Goal: Browse casually: Explore the website without a specific task or goal

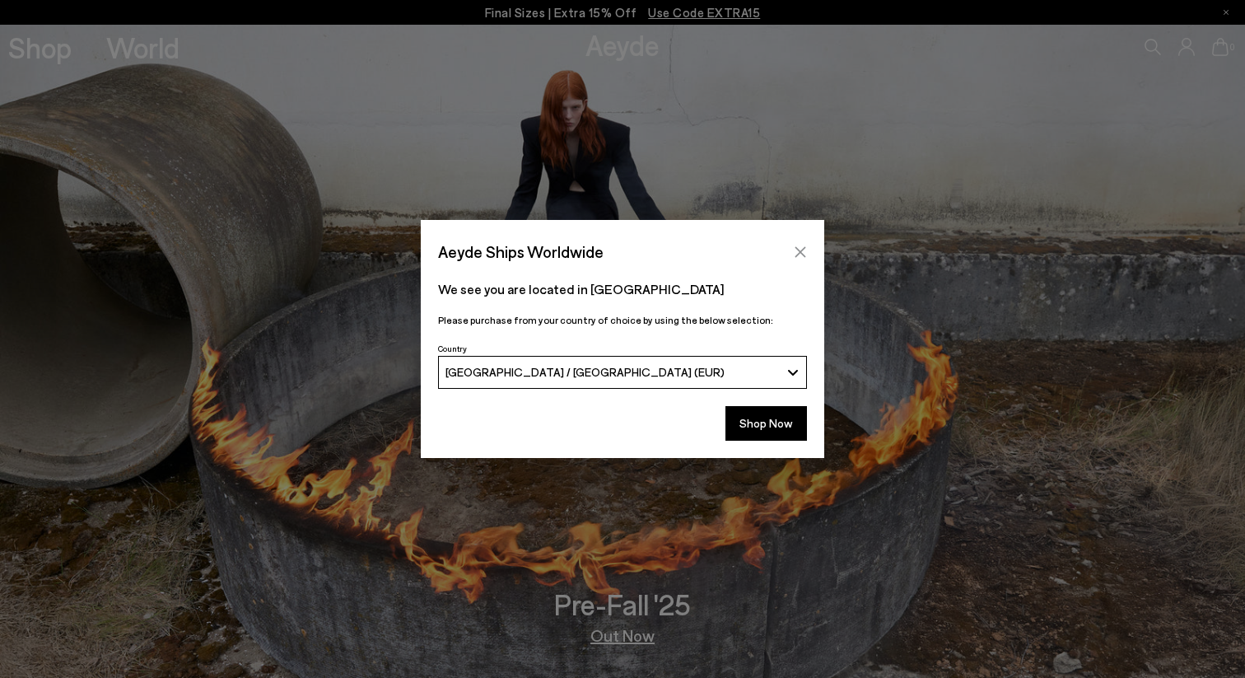
click at [797, 250] on icon "Close" at bounding box center [800, 251] width 13 height 13
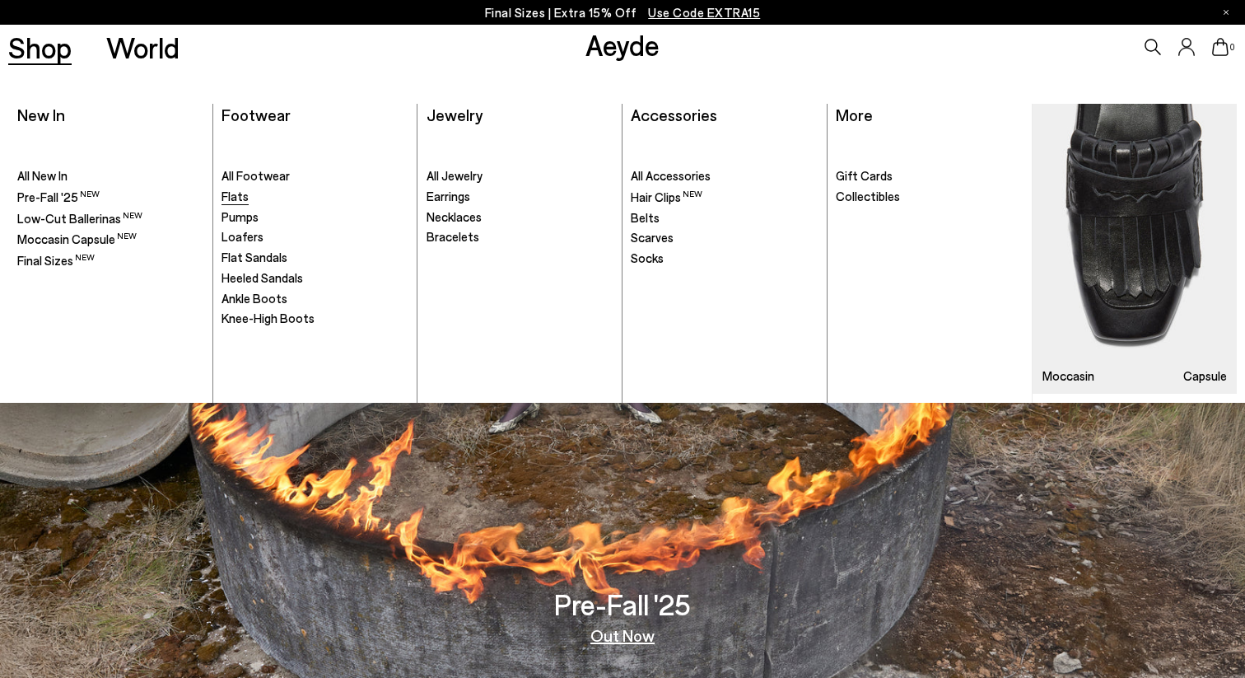
click at [237, 199] on span "Flats" at bounding box center [235, 196] width 27 height 15
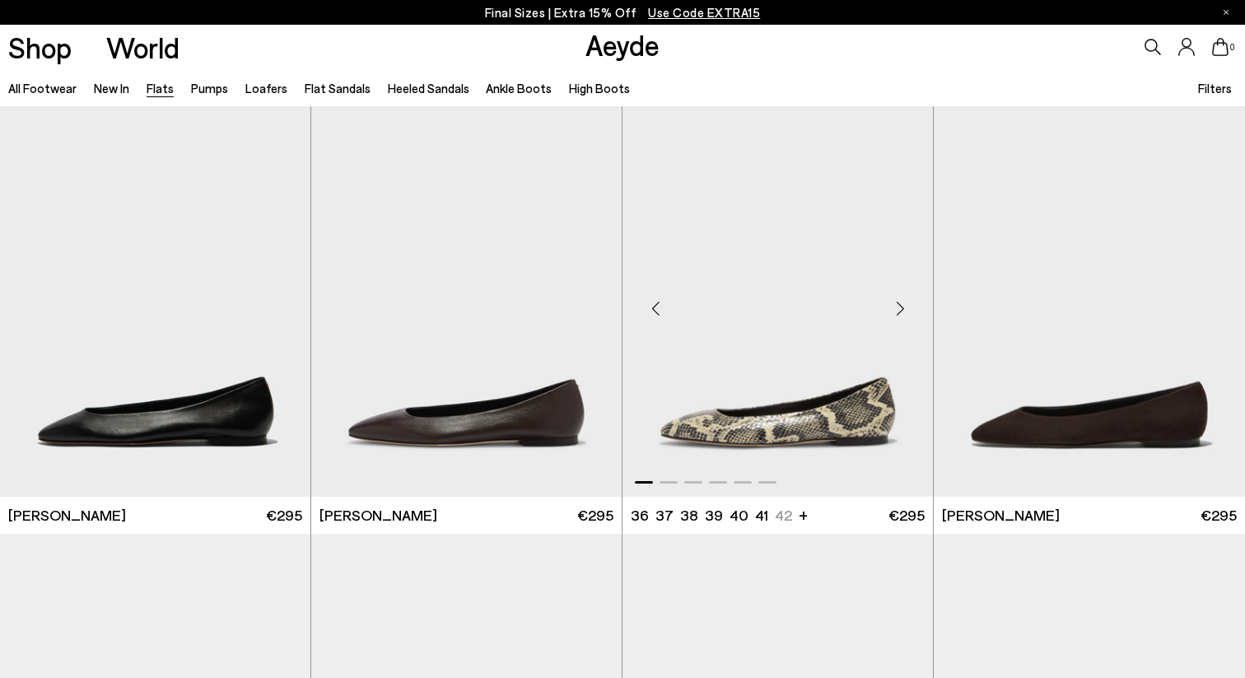
click at [902, 301] on div "Next slide" at bounding box center [899, 307] width 49 height 49
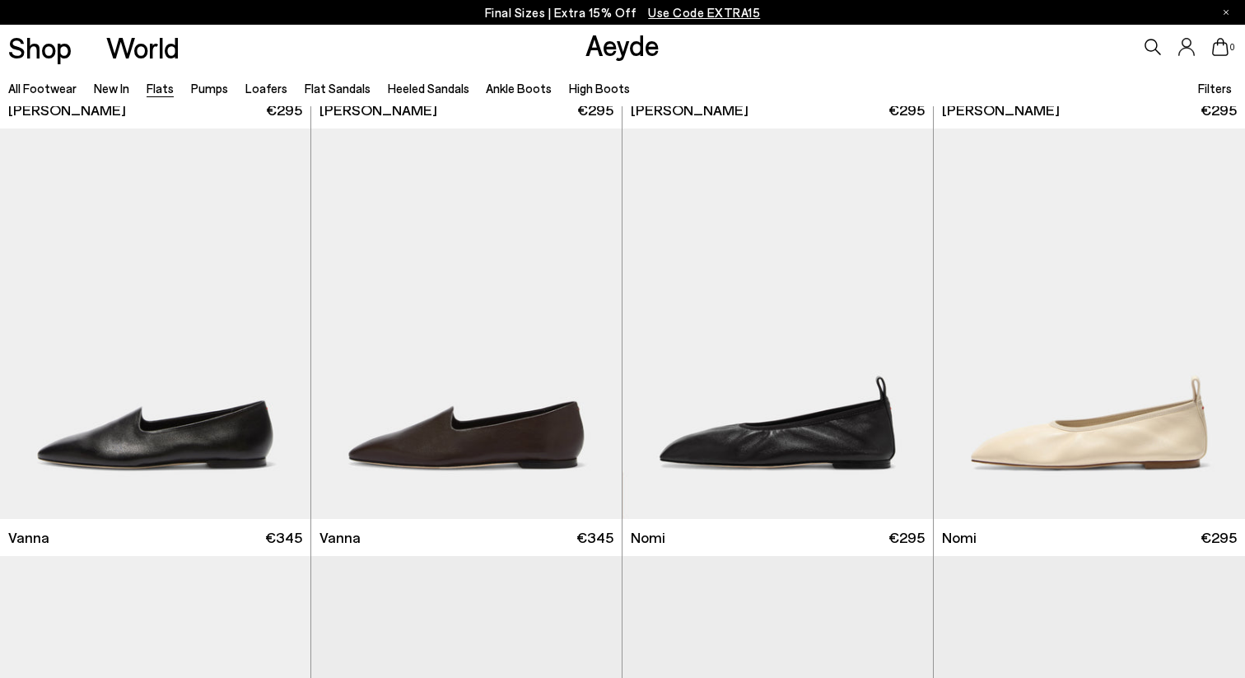
scroll to position [633, 0]
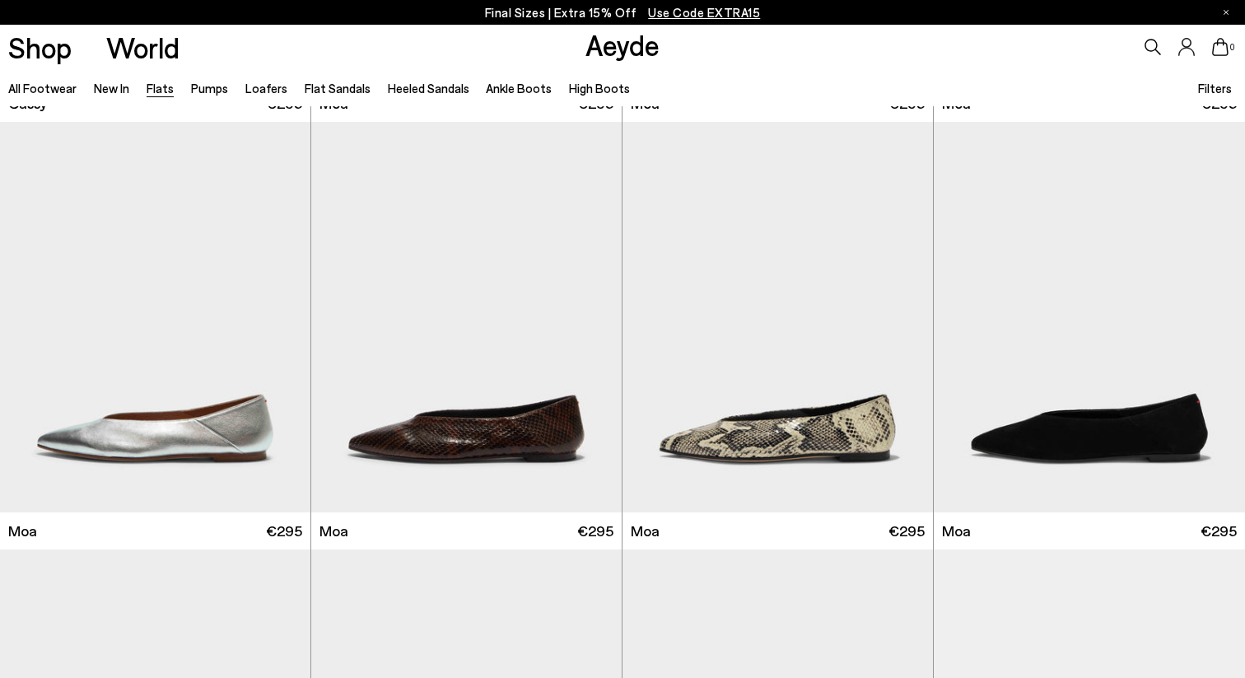
scroll to position [2614, 0]
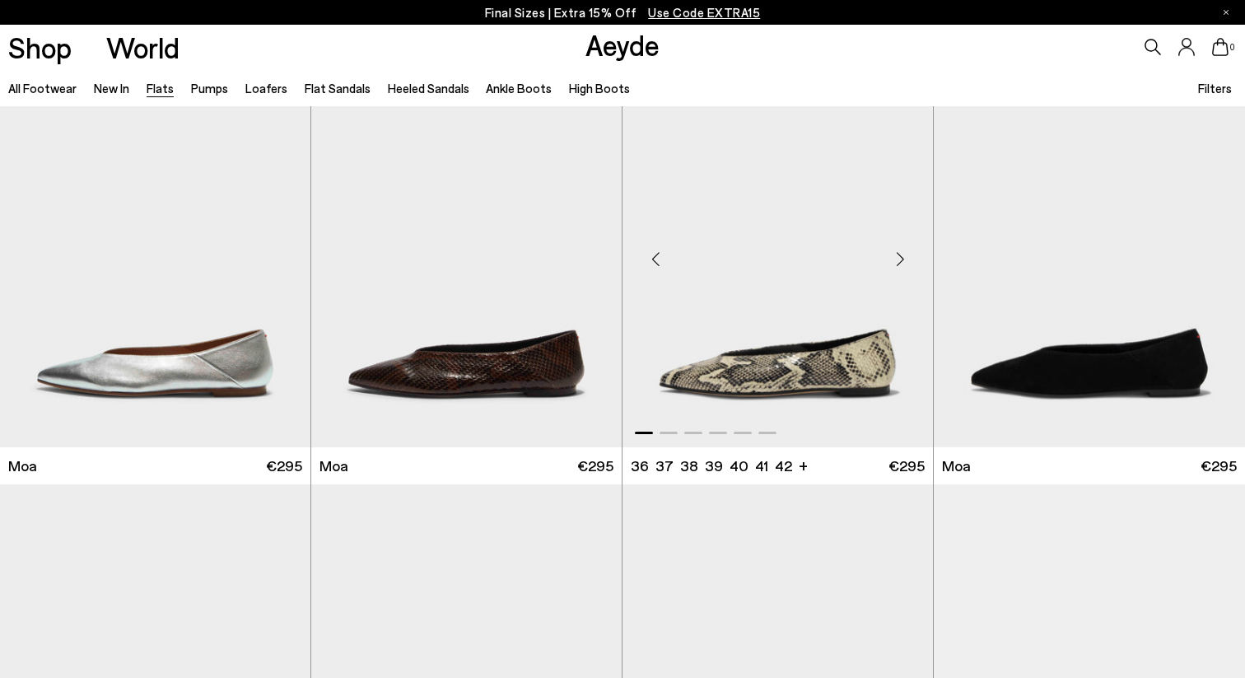
click at [904, 254] on div "Next slide" at bounding box center [899, 258] width 49 height 49
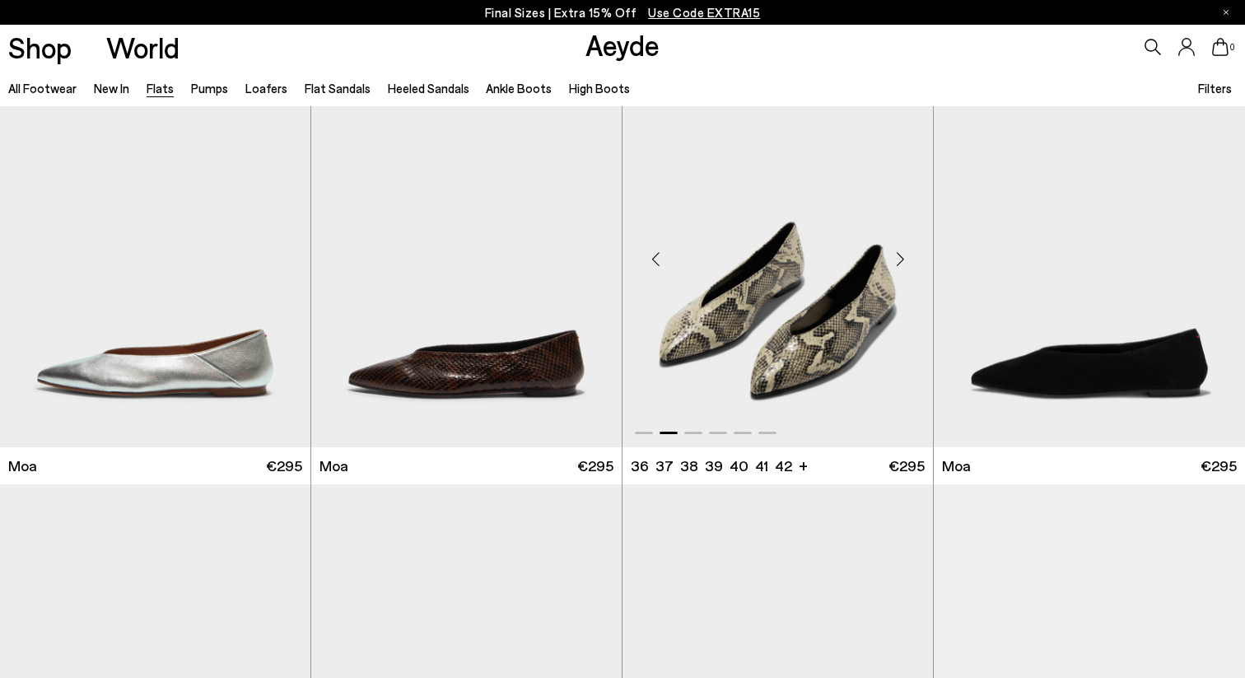
click at [905, 254] on div "Next slide" at bounding box center [899, 258] width 49 height 49
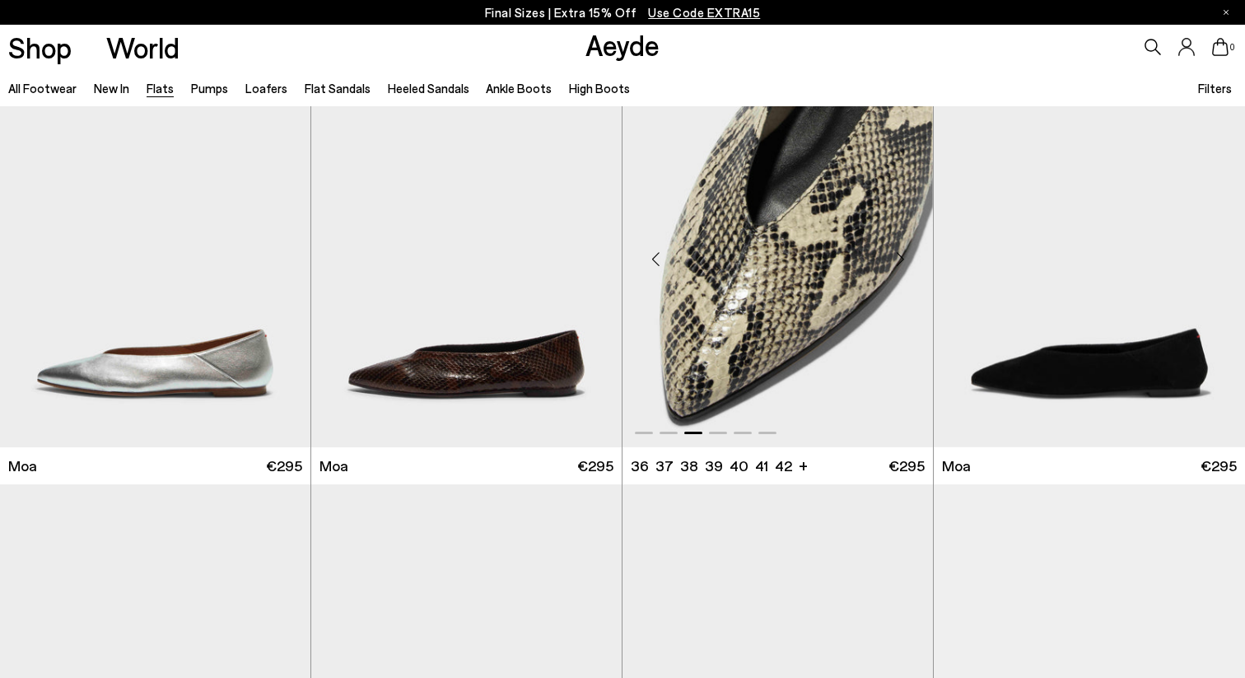
click at [828, 278] on img "3 / 6" at bounding box center [778, 252] width 310 height 390
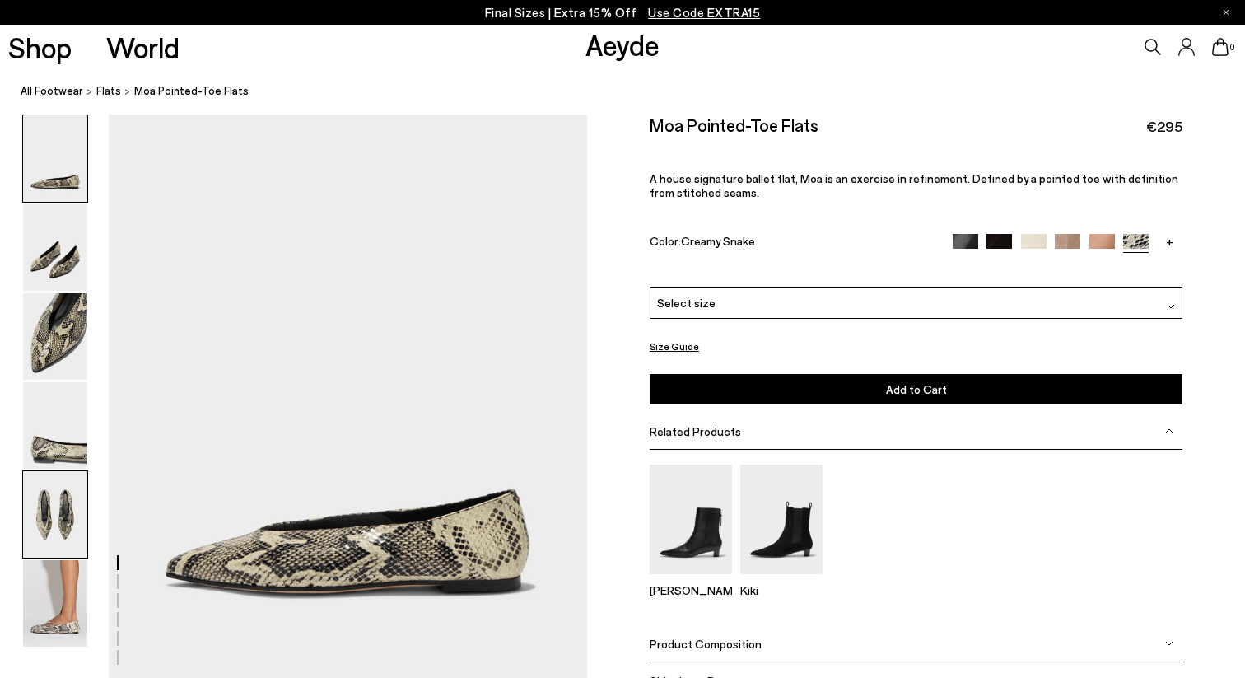
click at [49, 490] on img at bounding box center [55, 514] width 64 height 86
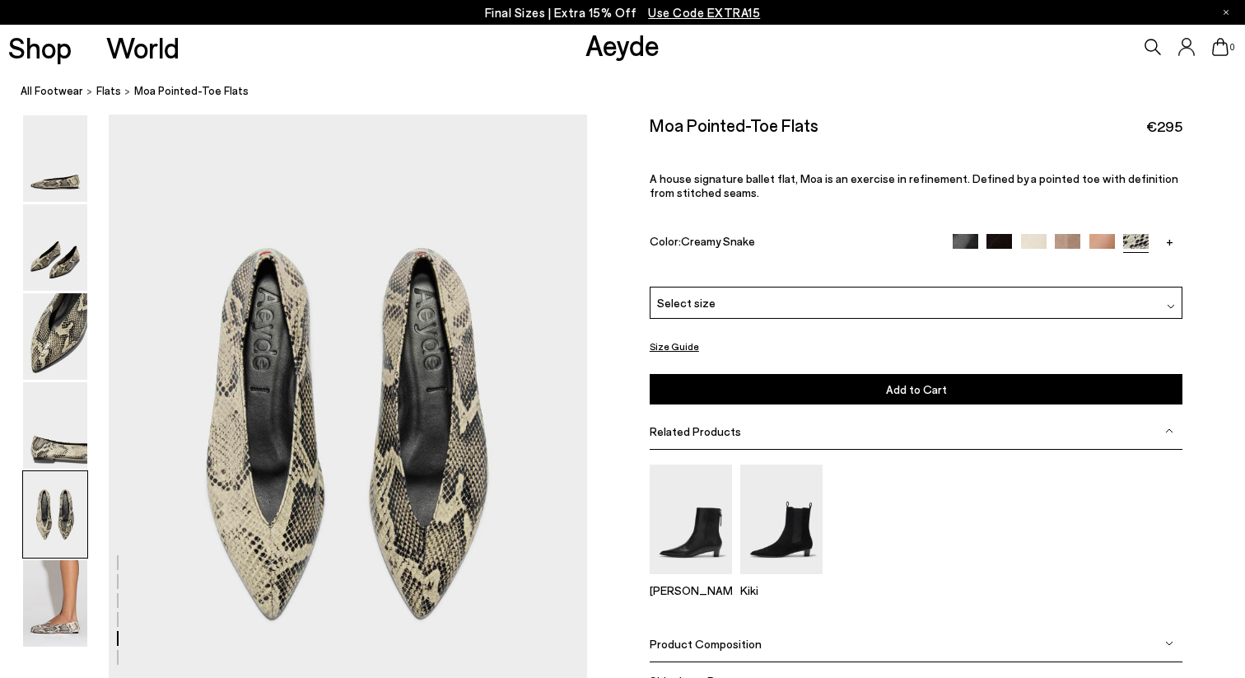
scroll to position [2489, 0]
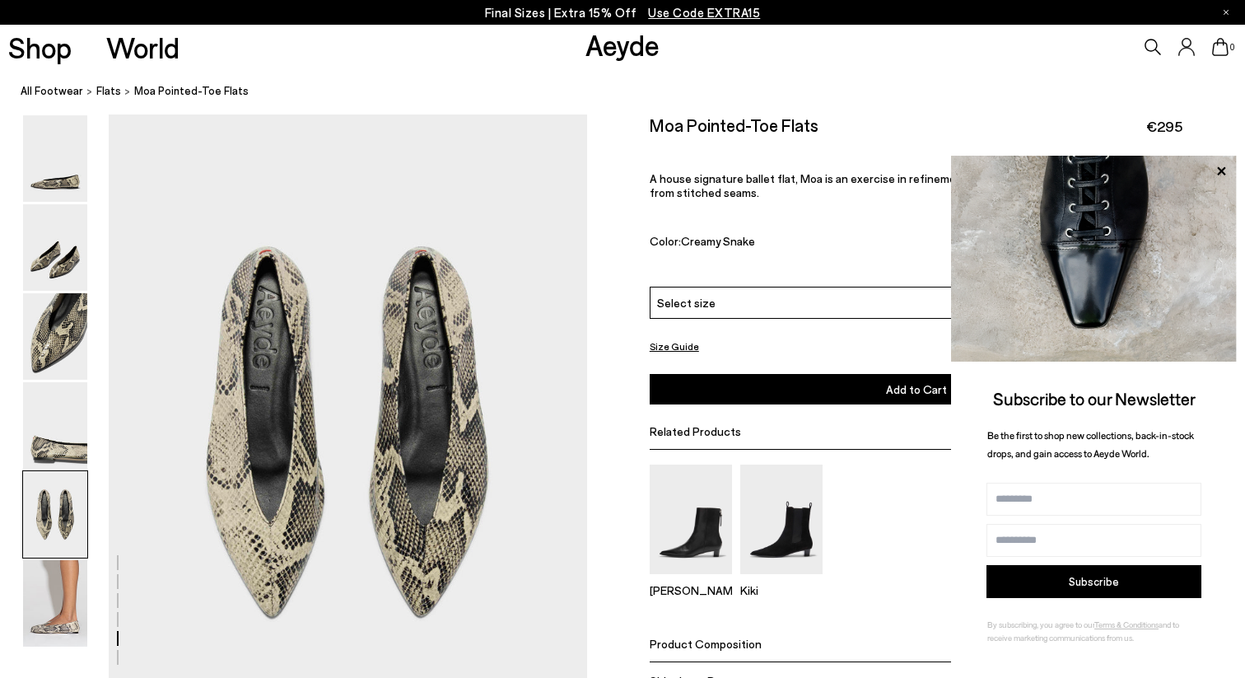
click at [837, 233] on div "Color: Creamy Snake" at bounding box center [793, 242] width 286 height 19
click at [1221, 171] on icon at bounding box center [1221, 170] width 8 height 8
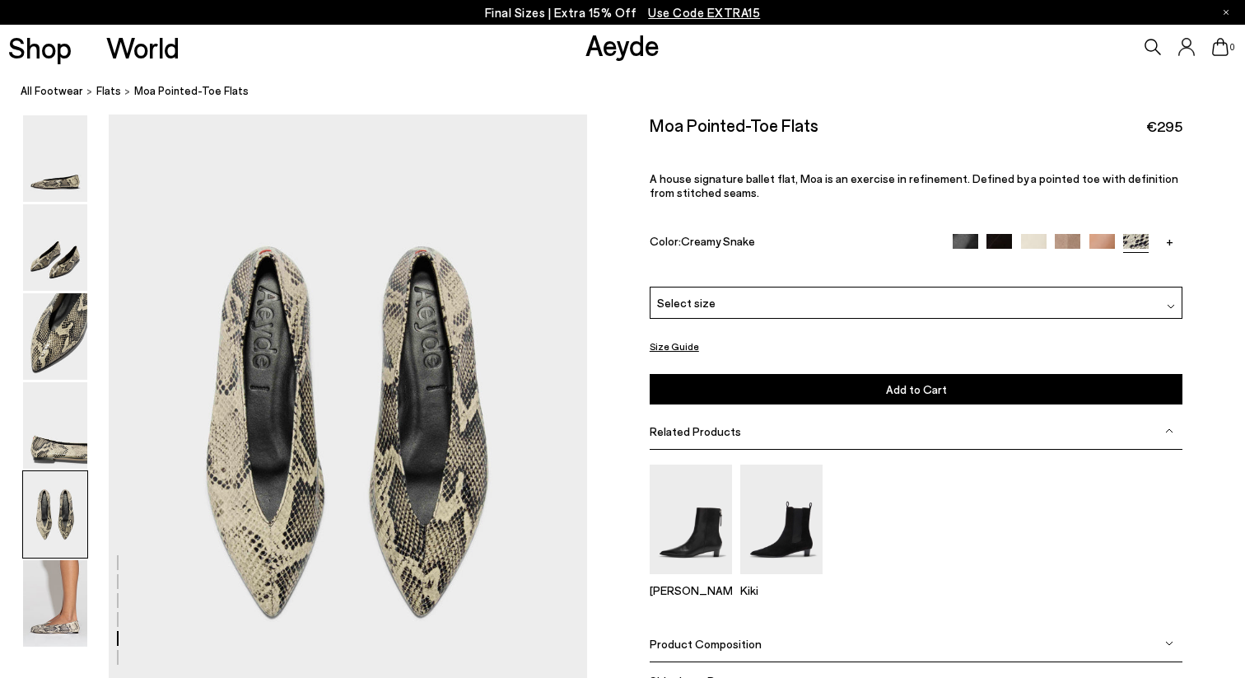
click at [883, 287] on div "Select size" at bounding box center [917, 303] width 534 height 32
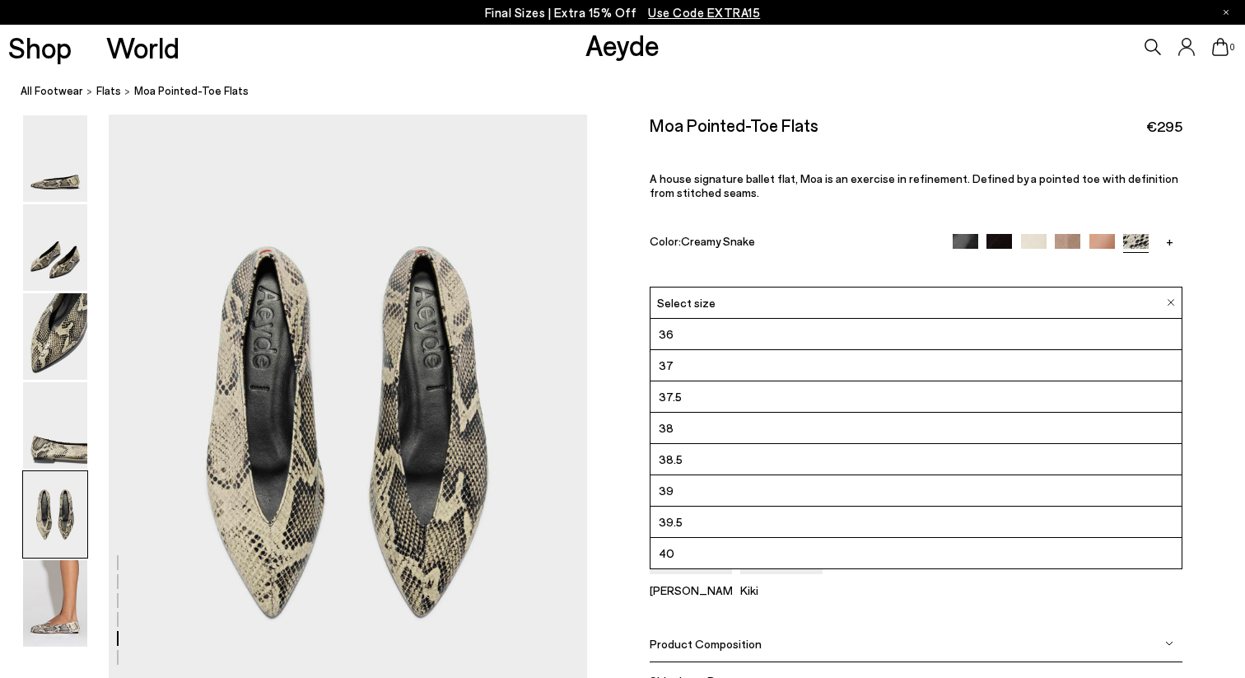
click at [818, 197] on div "Moa Pointed-Toe Flats €295 A house signature ballet flat, Moa is an exercise in…" at bounding box center [917, 200] width 534 height 172
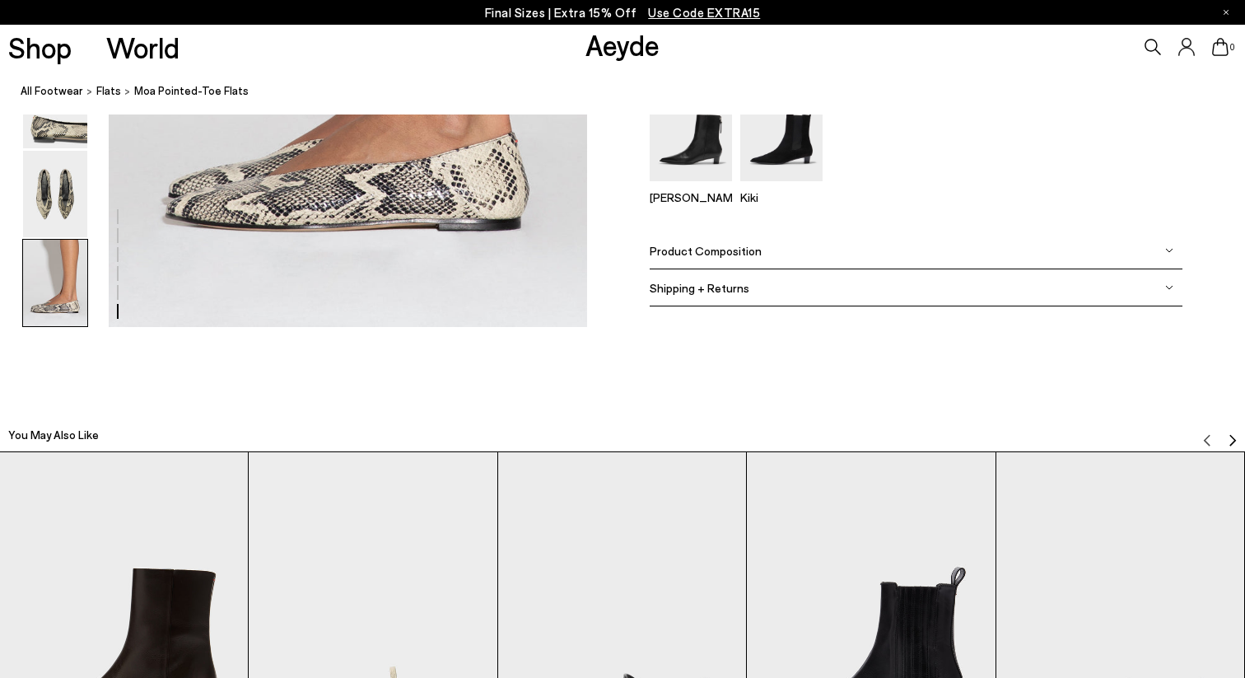
scroll to position [3734, 0]
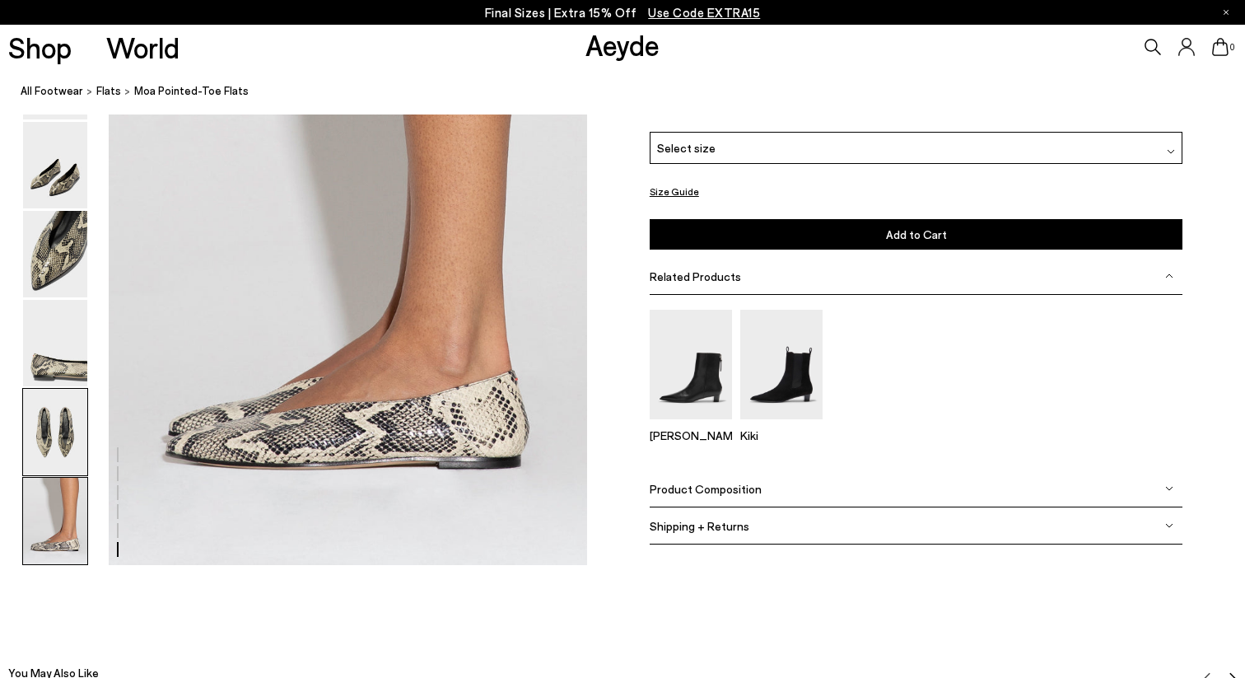
click at [80, 444] on img at bounding box center [55, 432] width 64 height 86
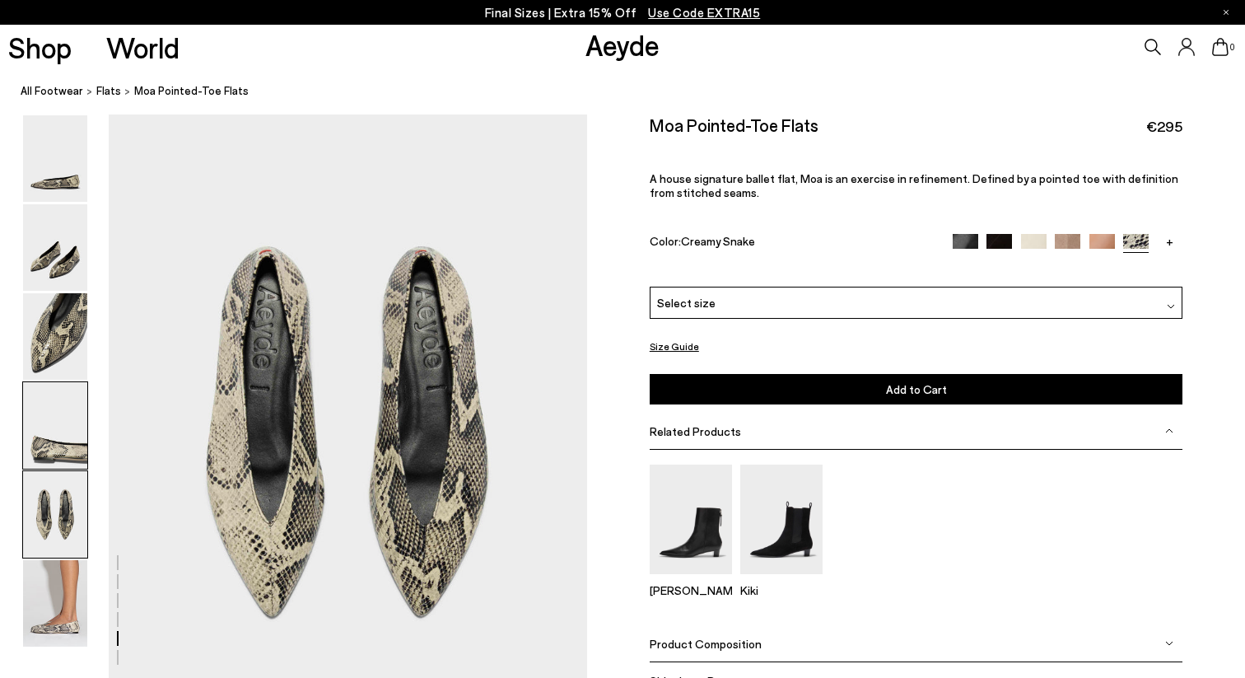
click at [74, 442] on img at bounding box center [55, 425] width 64 height 86
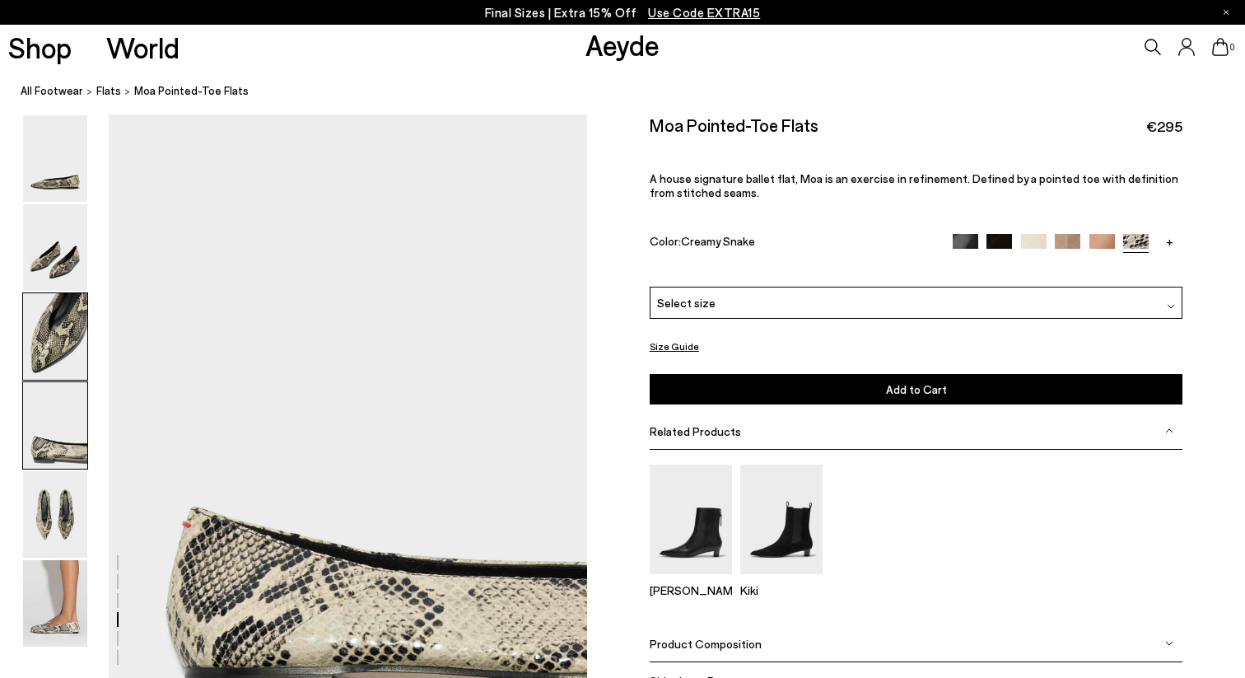
click at [63, 339] on img at bounding box center [55, 336] width 64 height 86
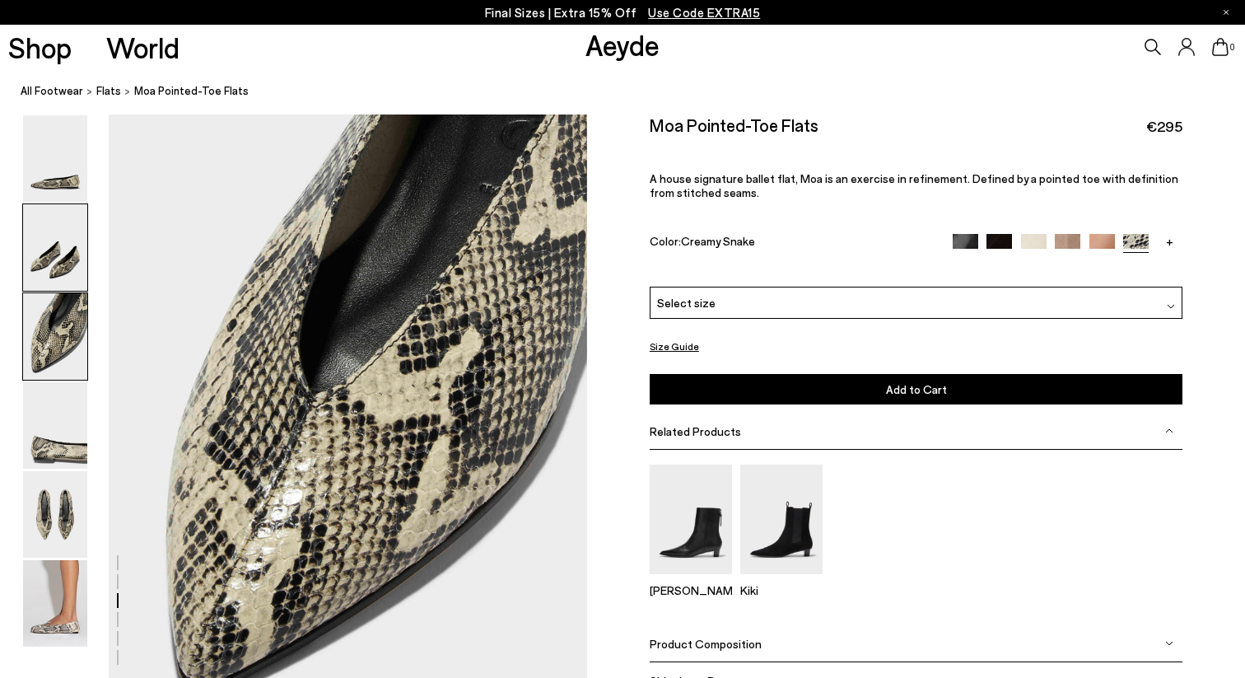
click at [62, 269] on img at bounding box center [55, 247] width 64 height 86
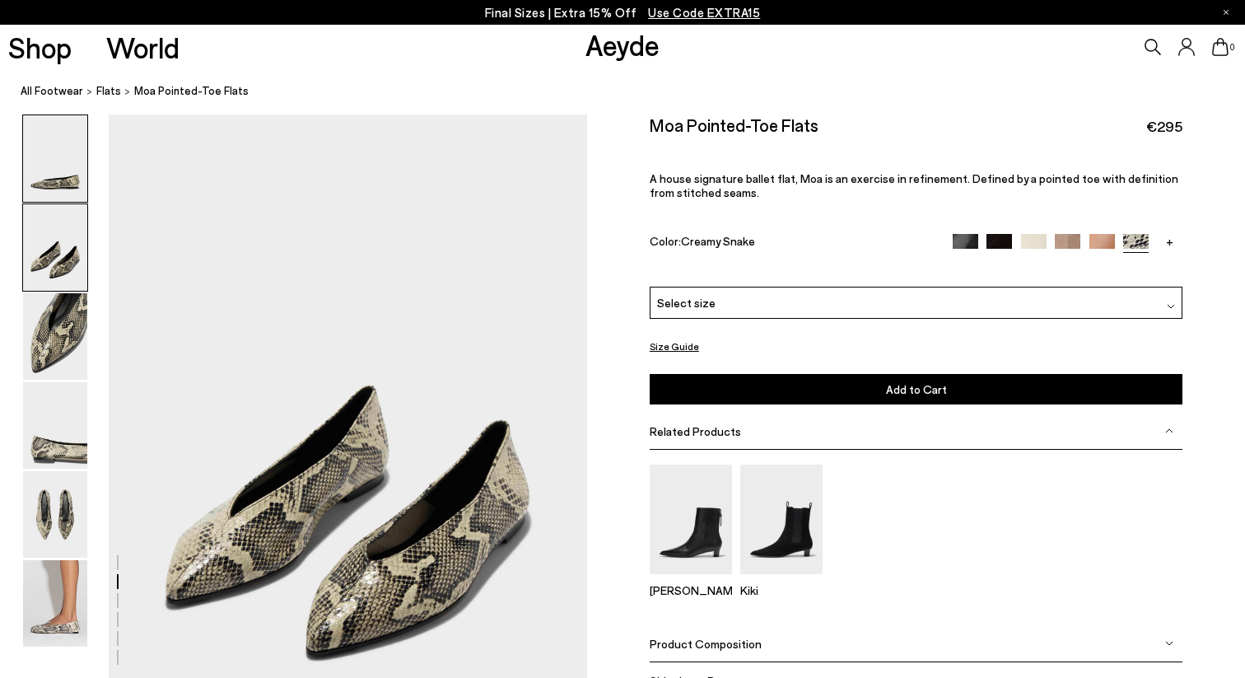
click at [58, 184] on img at bounding box center [55, 158] width 64 height 86
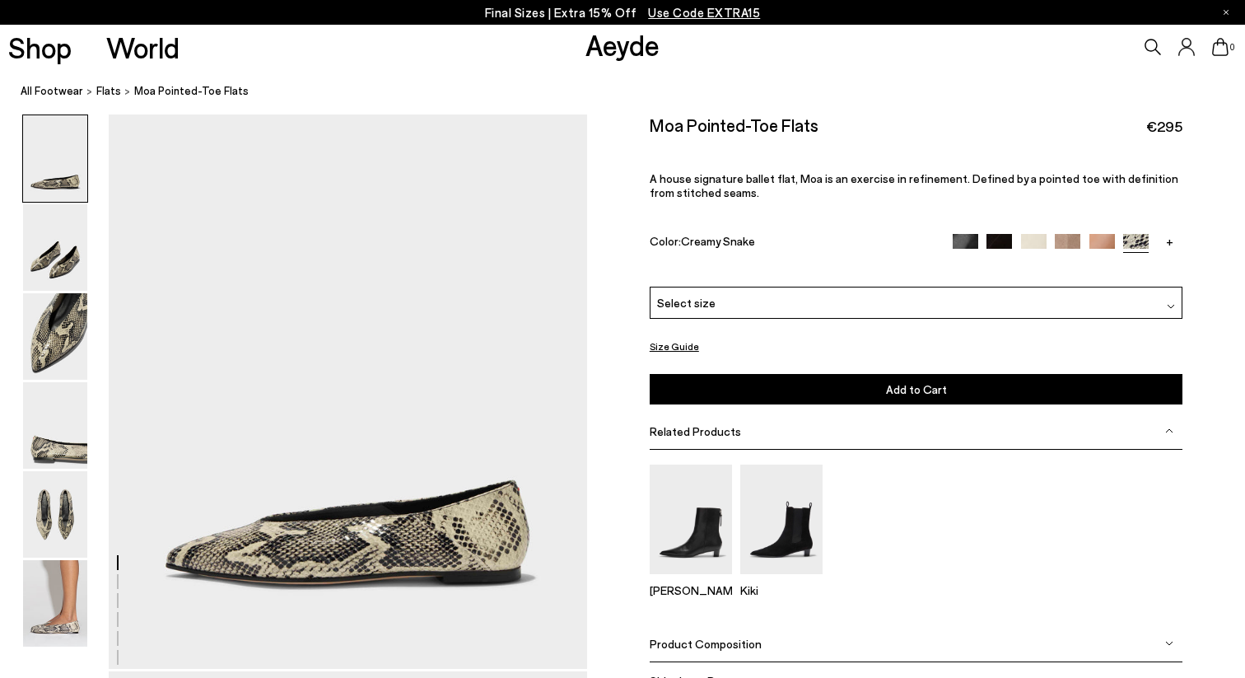
scroll to position [0, 0]
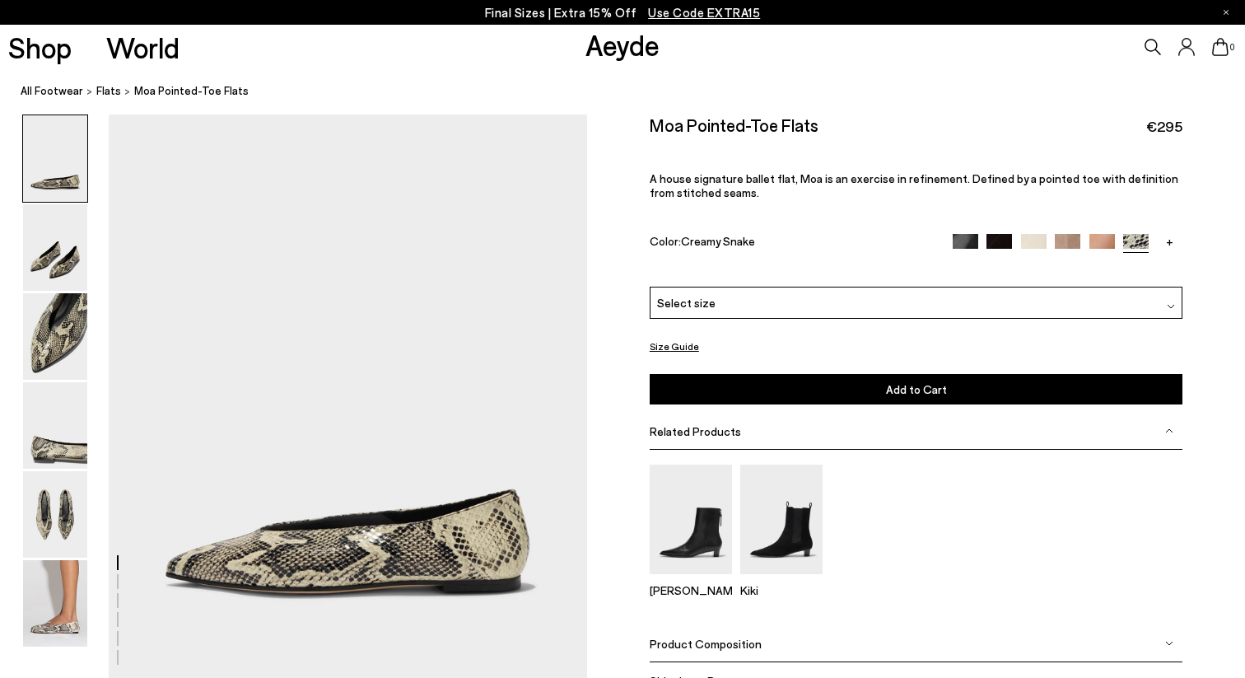
click at [637, 55] on link "Aeyde" at bounding box center [622, 44] width 74 height 35
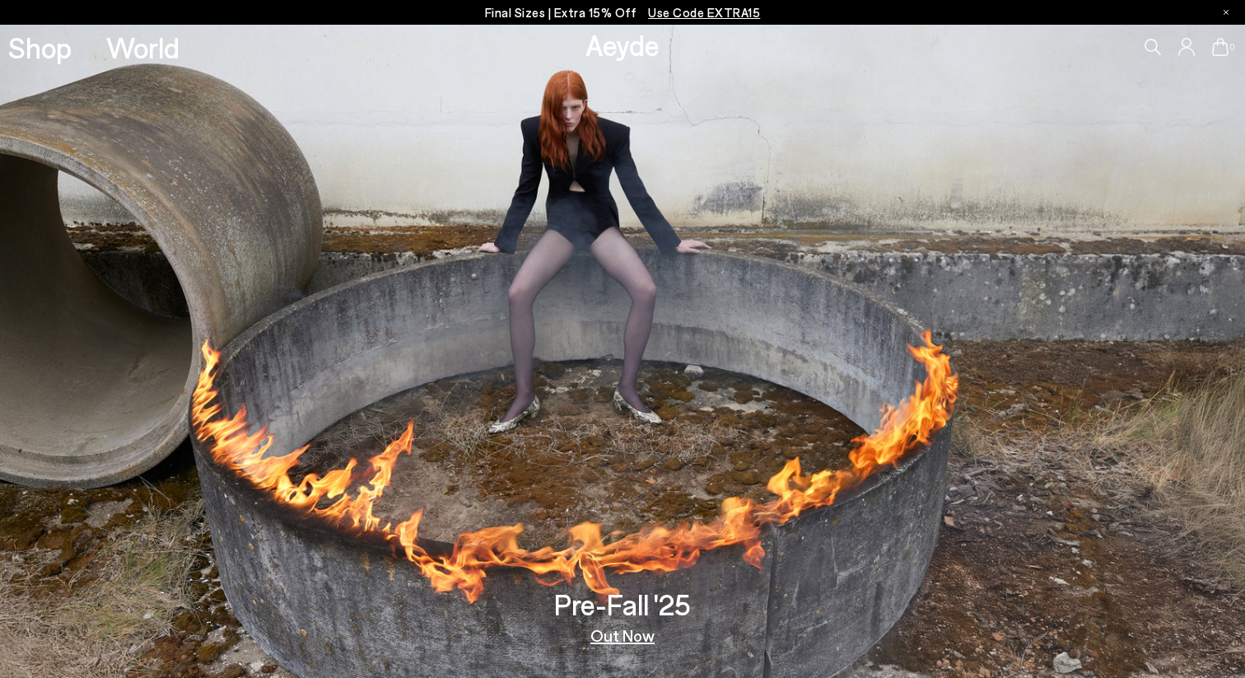
click at [629, 637] on link "Out Now" at bounding box center [622, 635] width 64 height 16
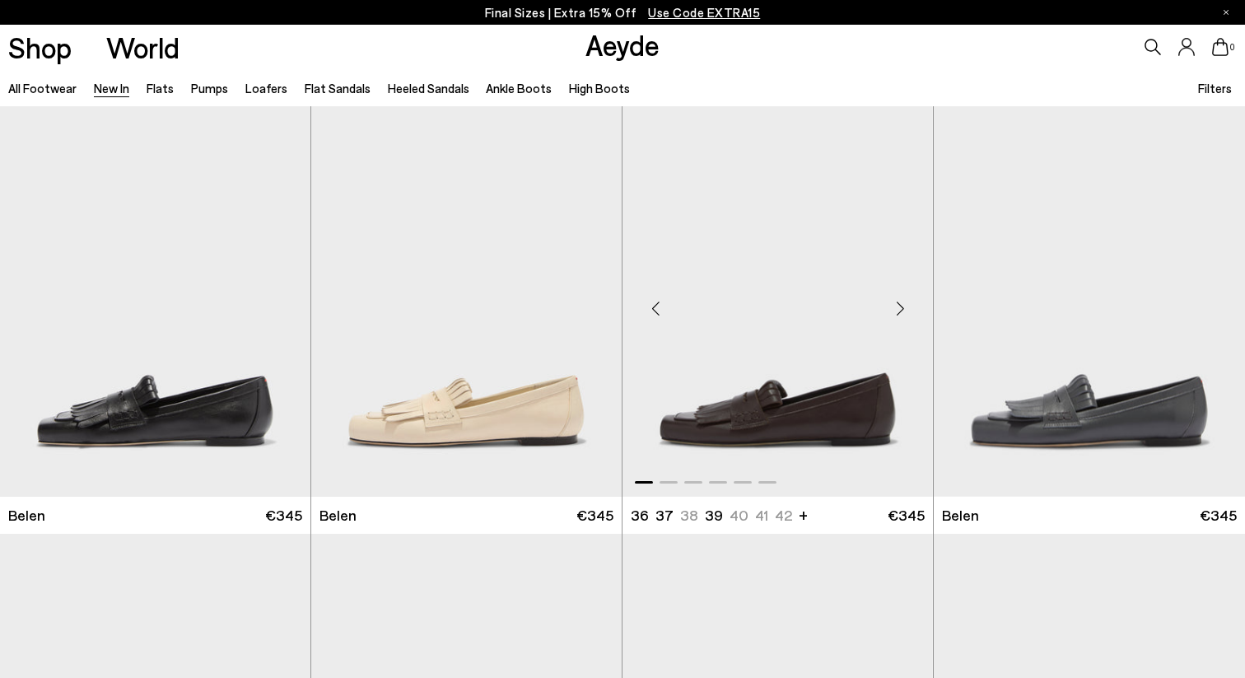
click at [898, 303] on div "Next slide" at bounding box center [899, 307] width 49 height 49
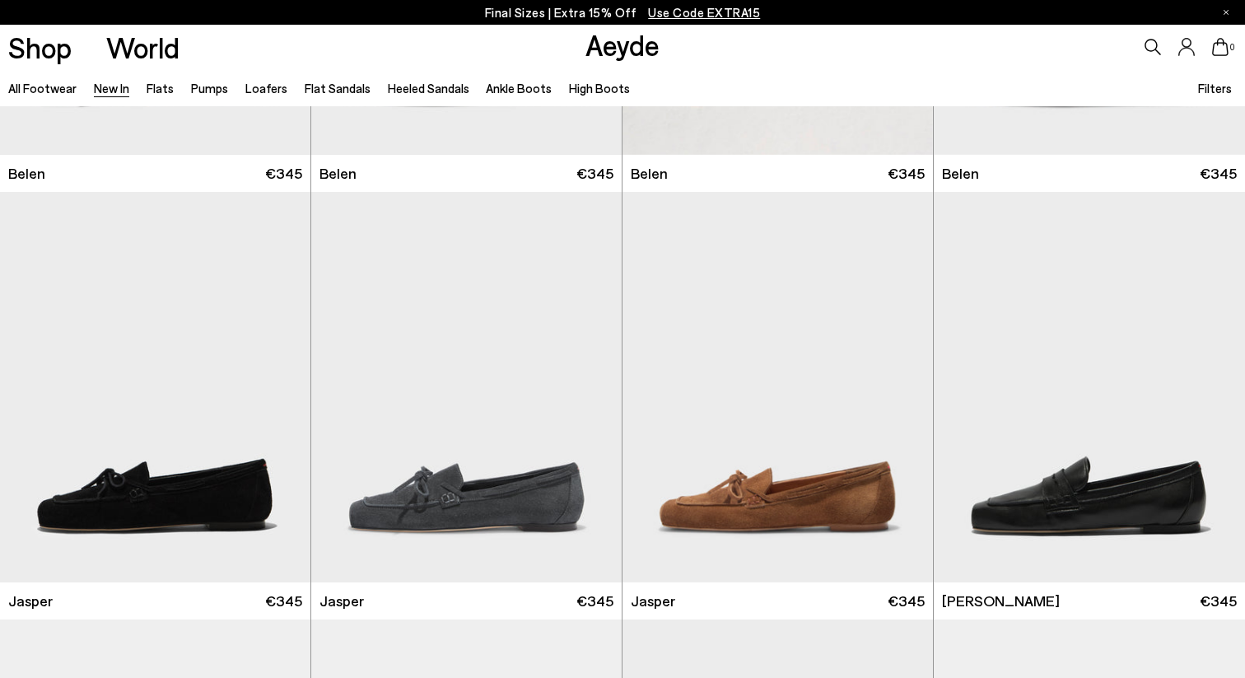
scroll to position [371, 0]
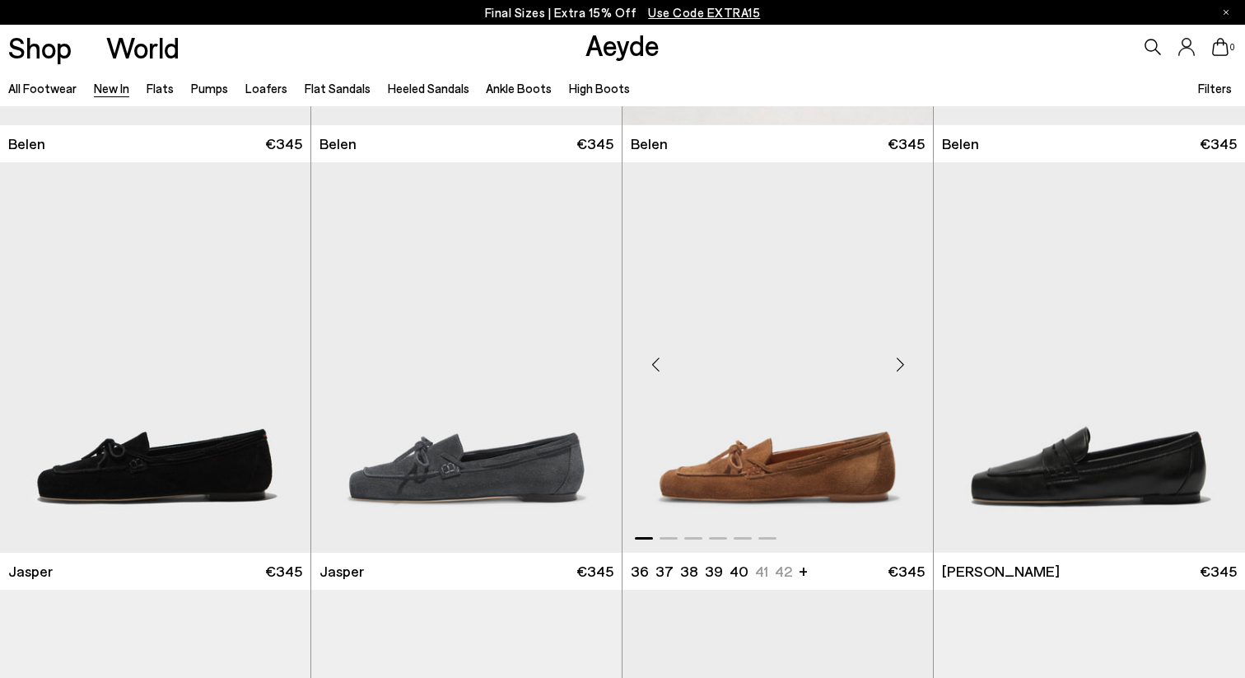
click at [900, 360] on div "Next slide" at bounding box center [899, 363] width 49 height 49
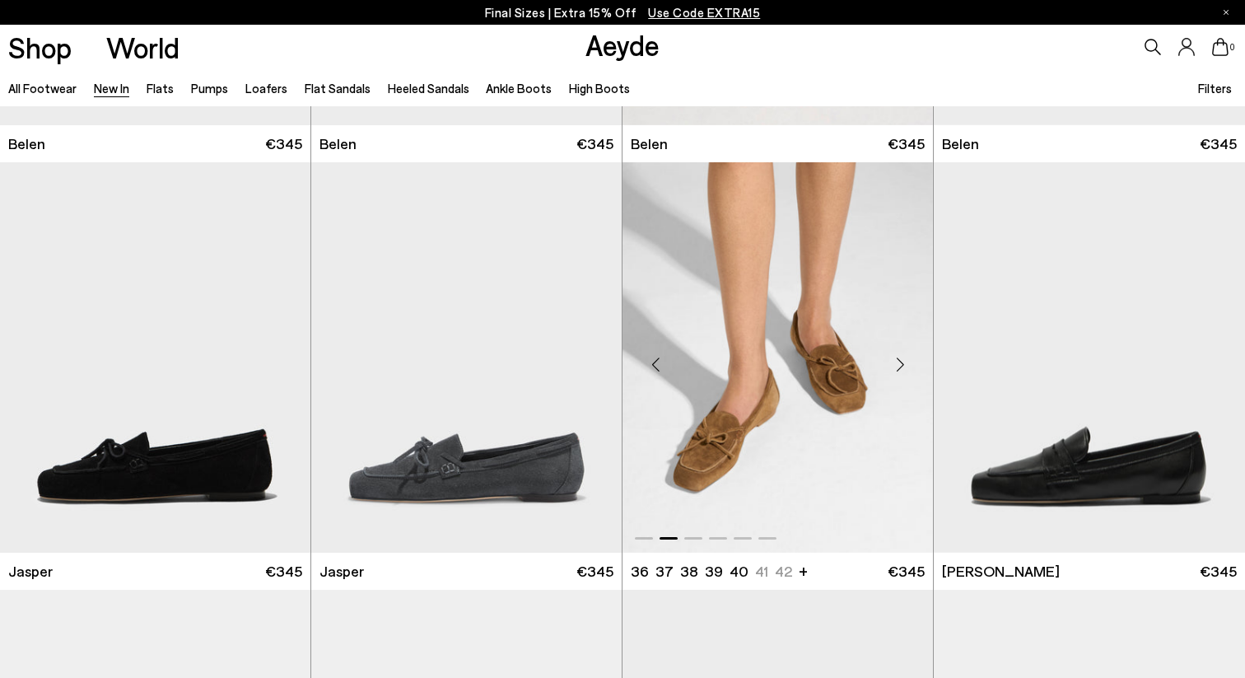
click at [900, 360] on div "Next slide" at bounding box center [899, 363] width 49 height 49
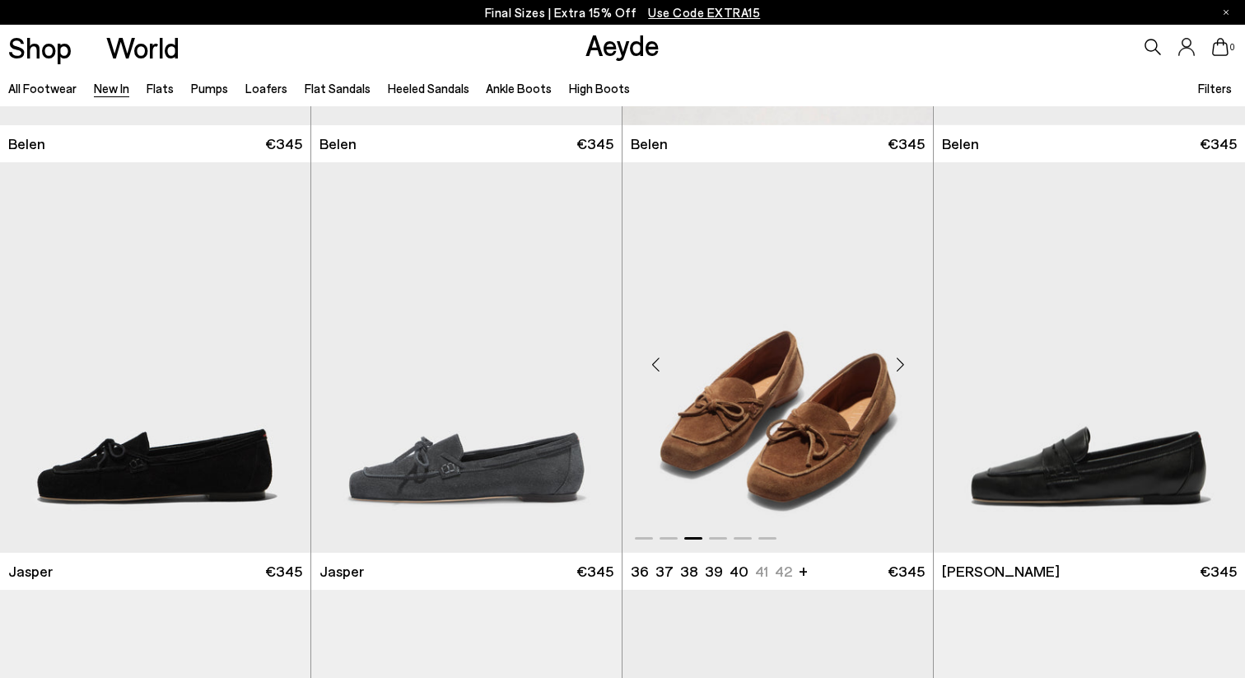
click at [900, 360] on div "Next slide" at bounding box center [899, 363] width 49 height 49
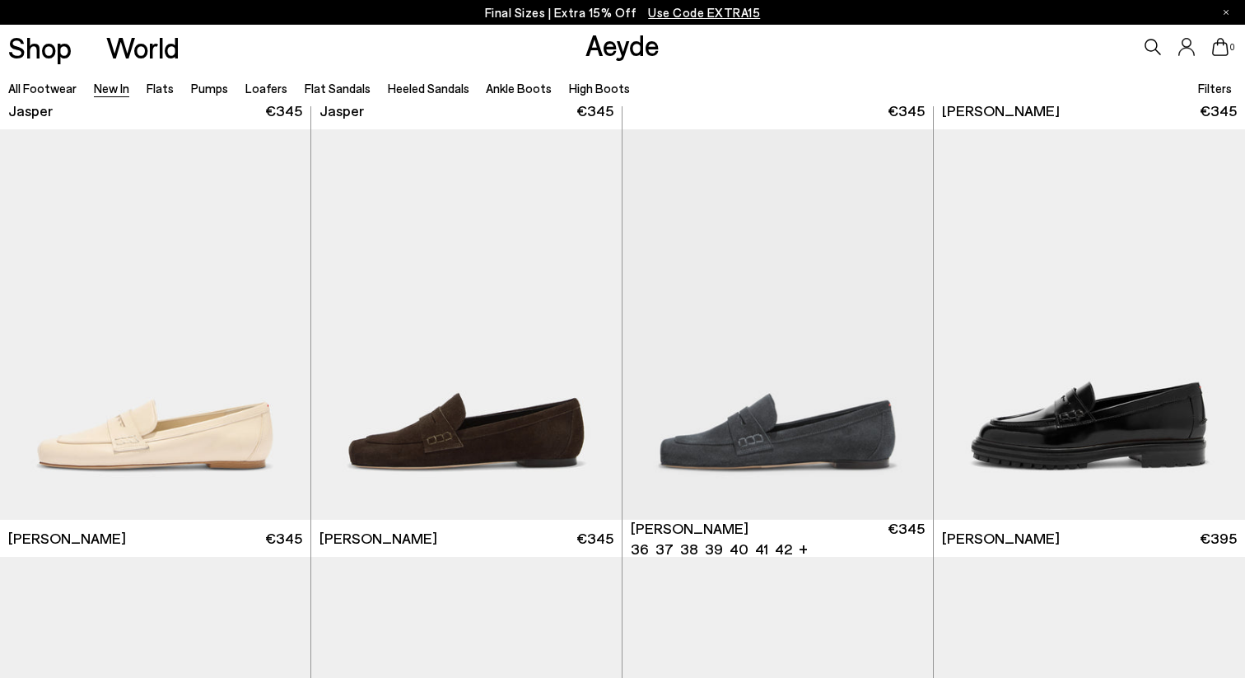
scroll to position [847, 0]
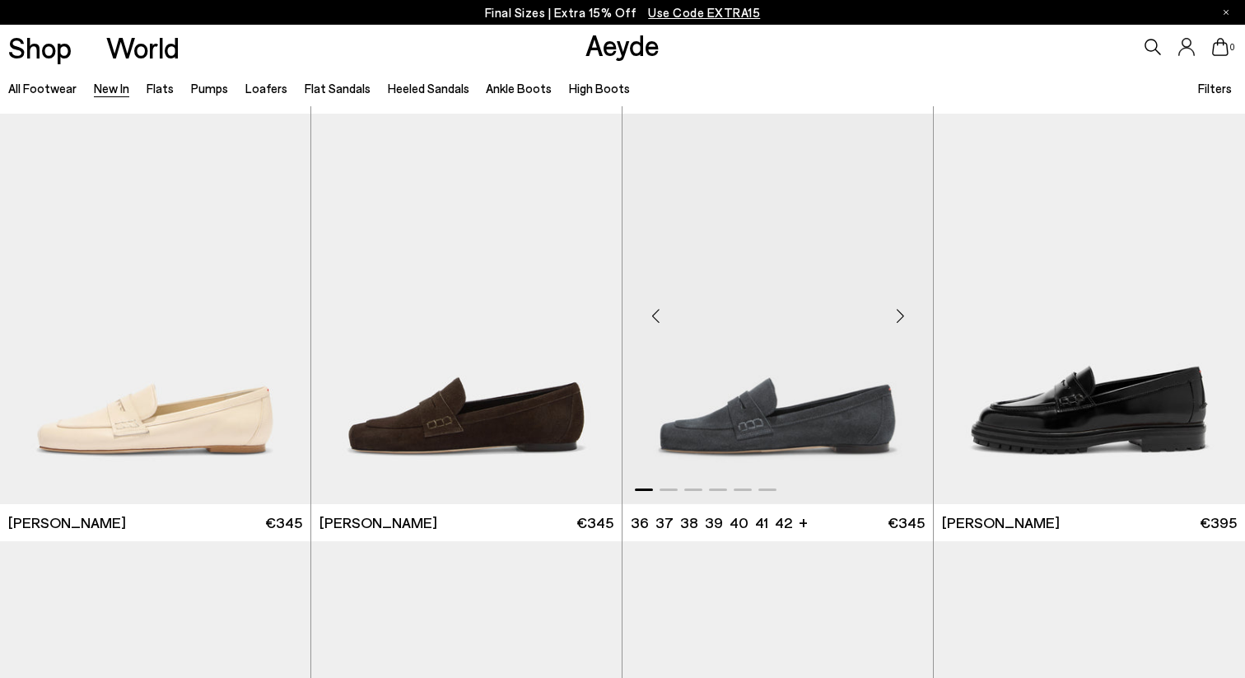
click at [898, 334] on div "Next slide" at bounding box center [899, 315] width 49 height 49
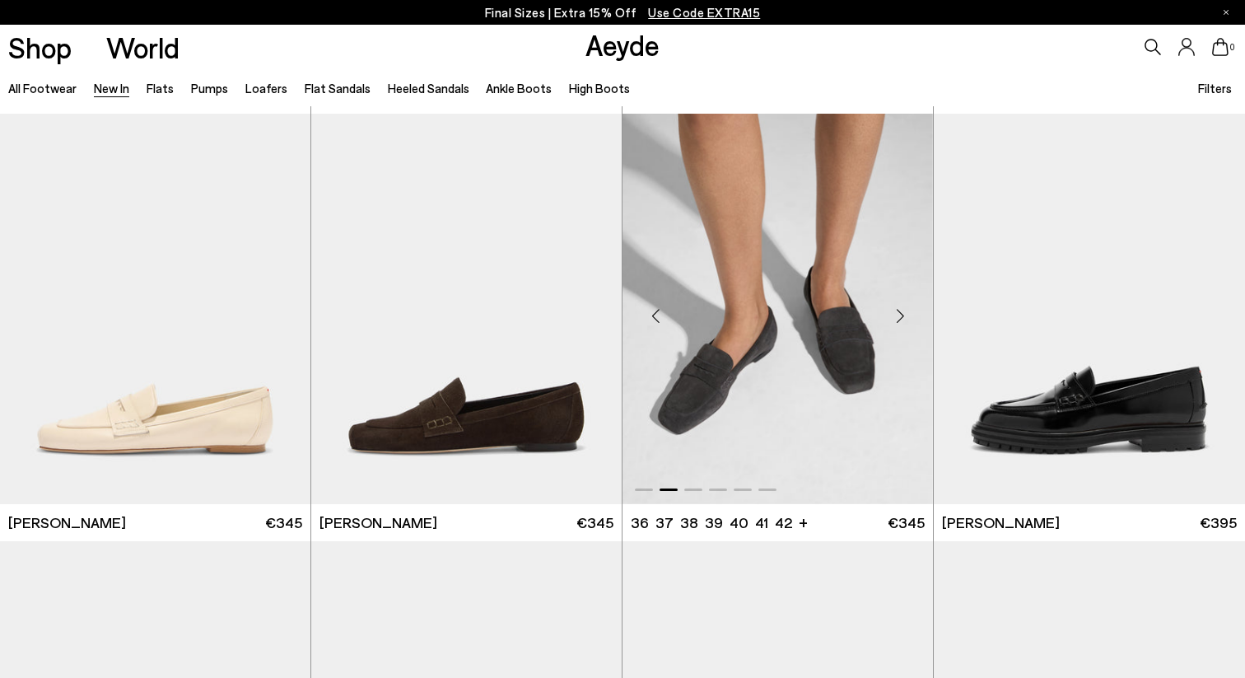
click at [898, 334] on div "Next slide" at bounding box center [899, 315] width 49 height 49
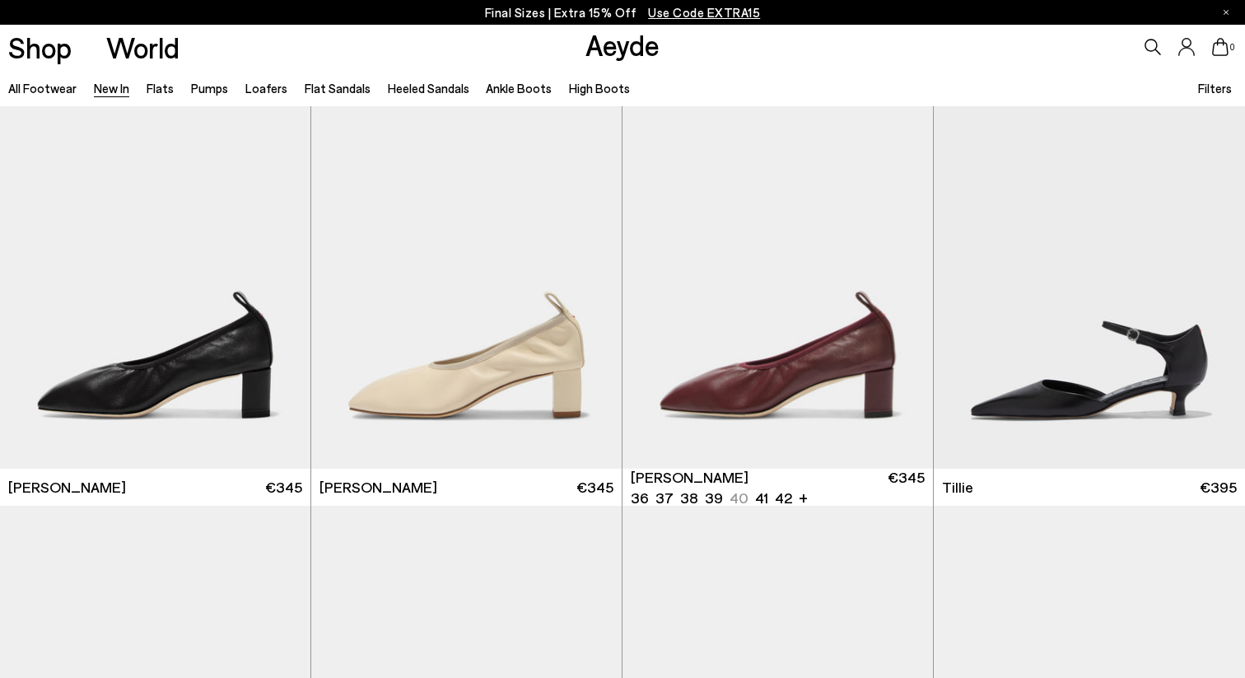
scroll to position [3131, 0]
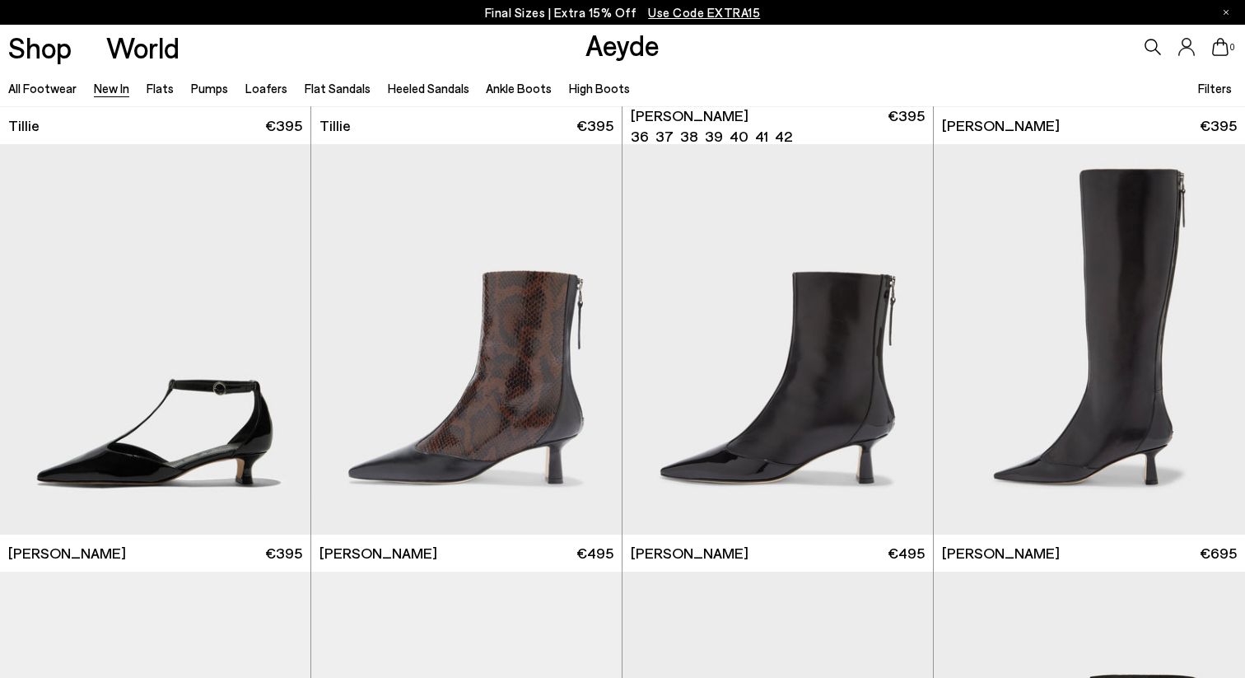
scroll to position [3896, 0]
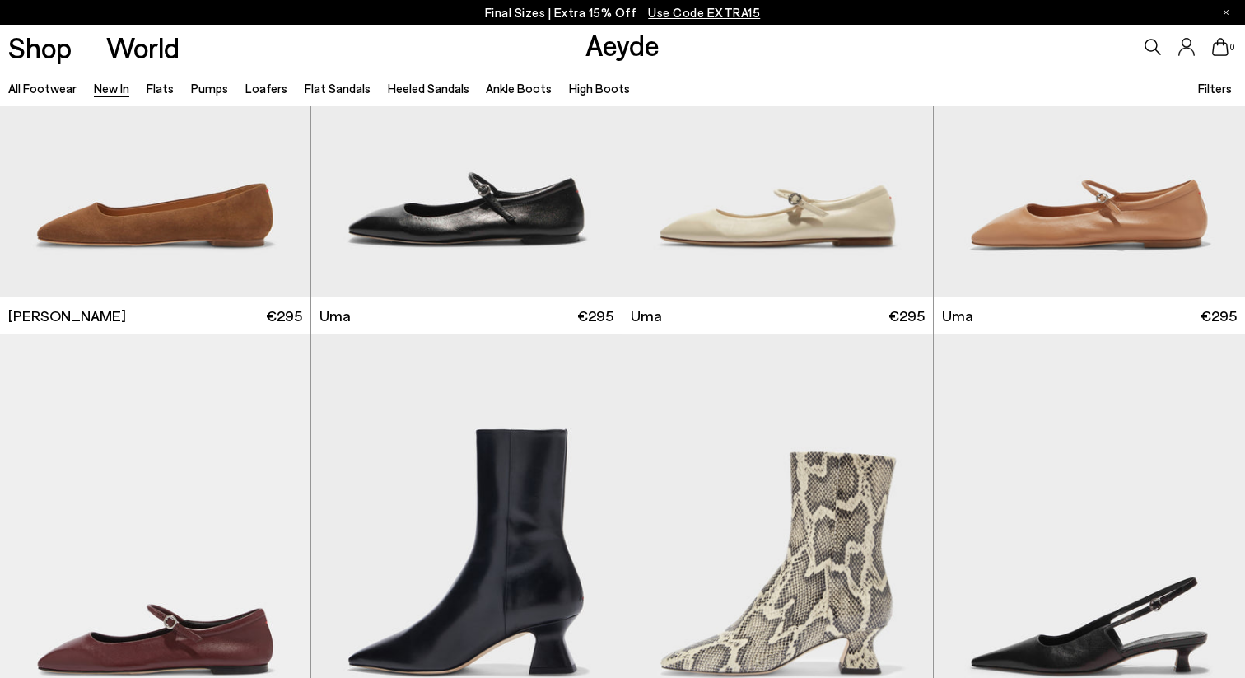
scroll to position [8074, 0]
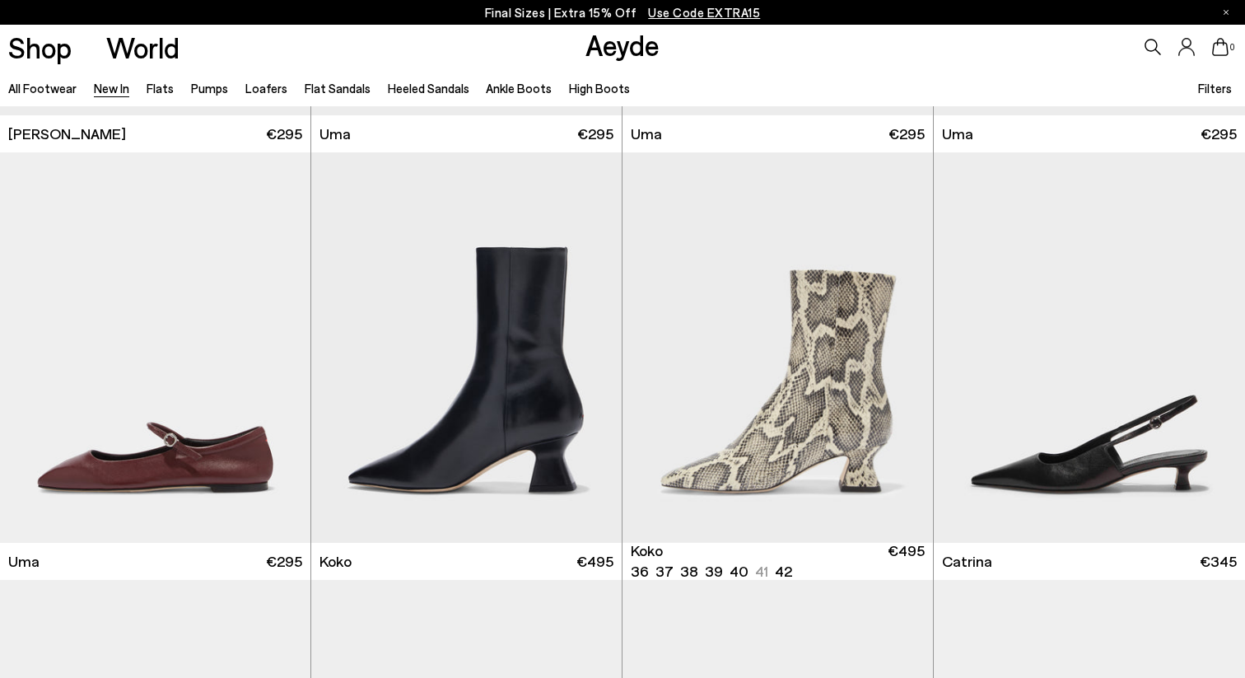
click at [898, 334] on div "Next slide" at bounding box center [899, 353] width 49 height 49
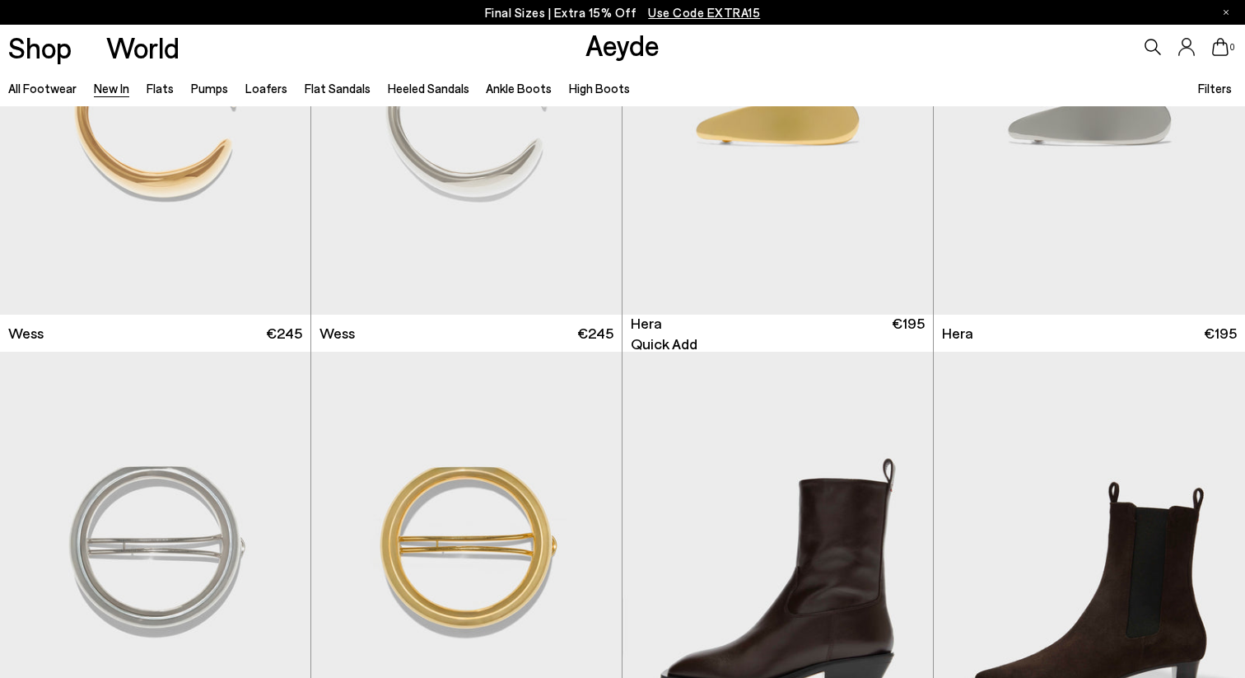
scroll to position [12032, 0]
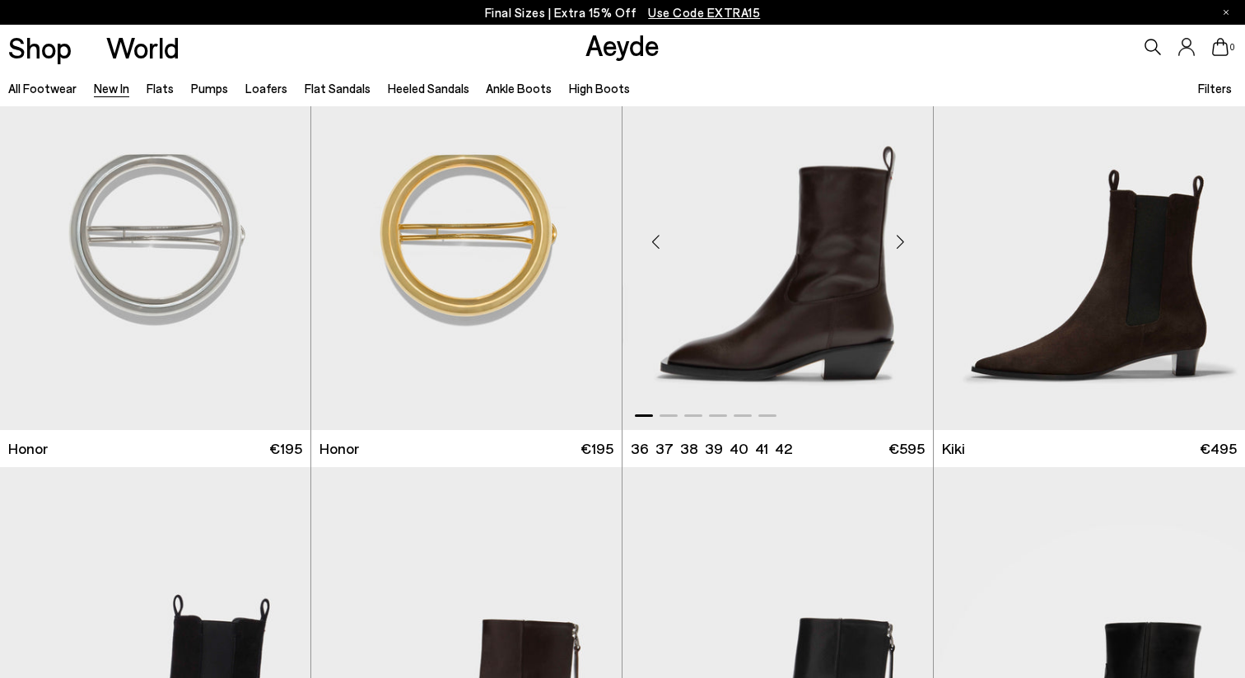
click at [907, 240] on div "Next slide" at bounding box center [899, 241] width 49 height 49
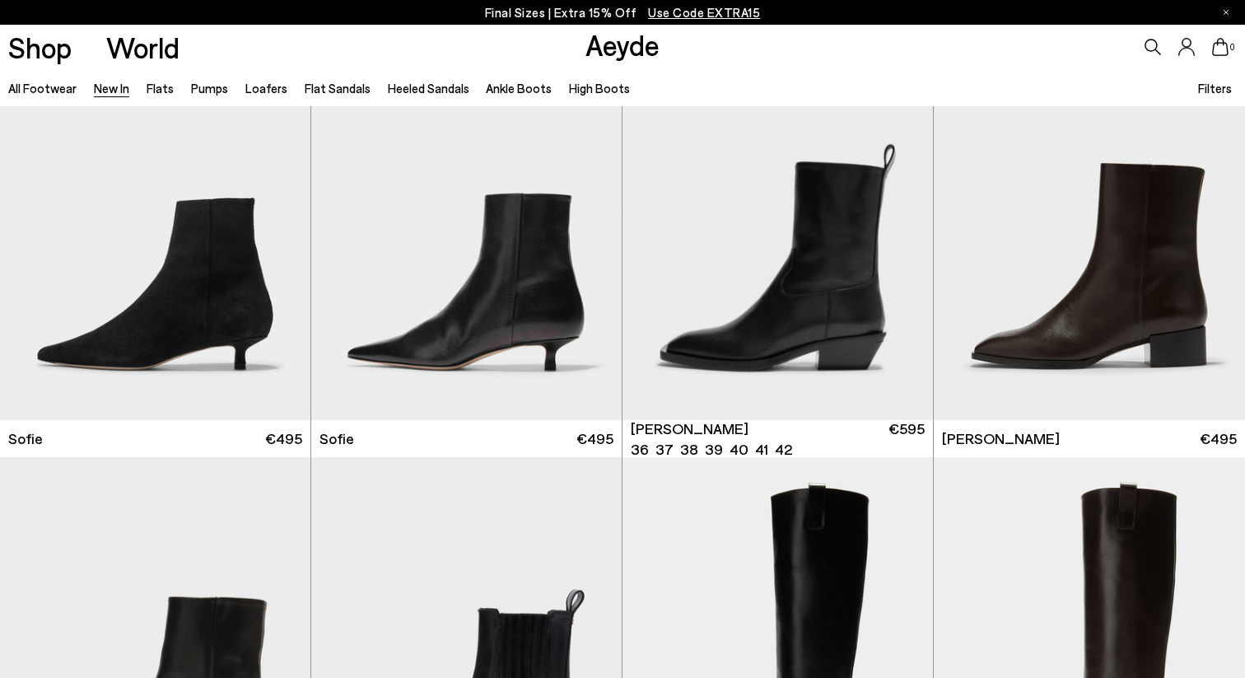
scroll to position [13345, 0]
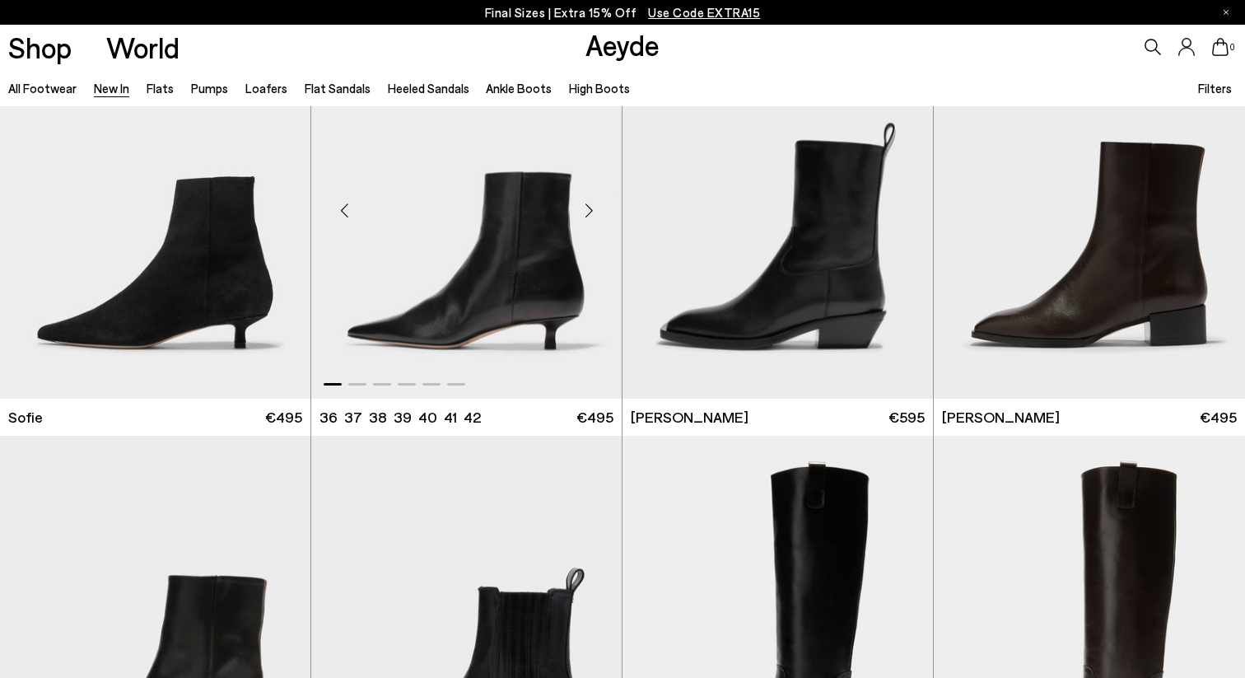
click at [589, 215] on div "Next slide" at bounding box center [588, 209] width 49 height 49
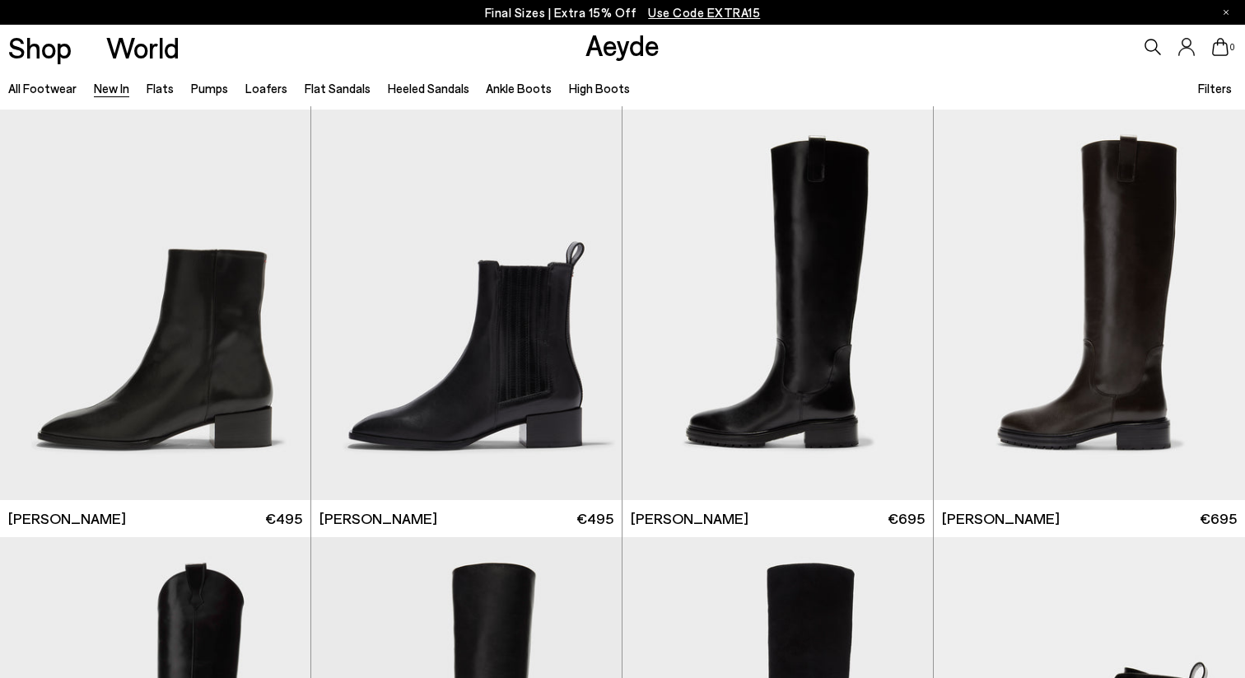
scroll to position [13732, 0]
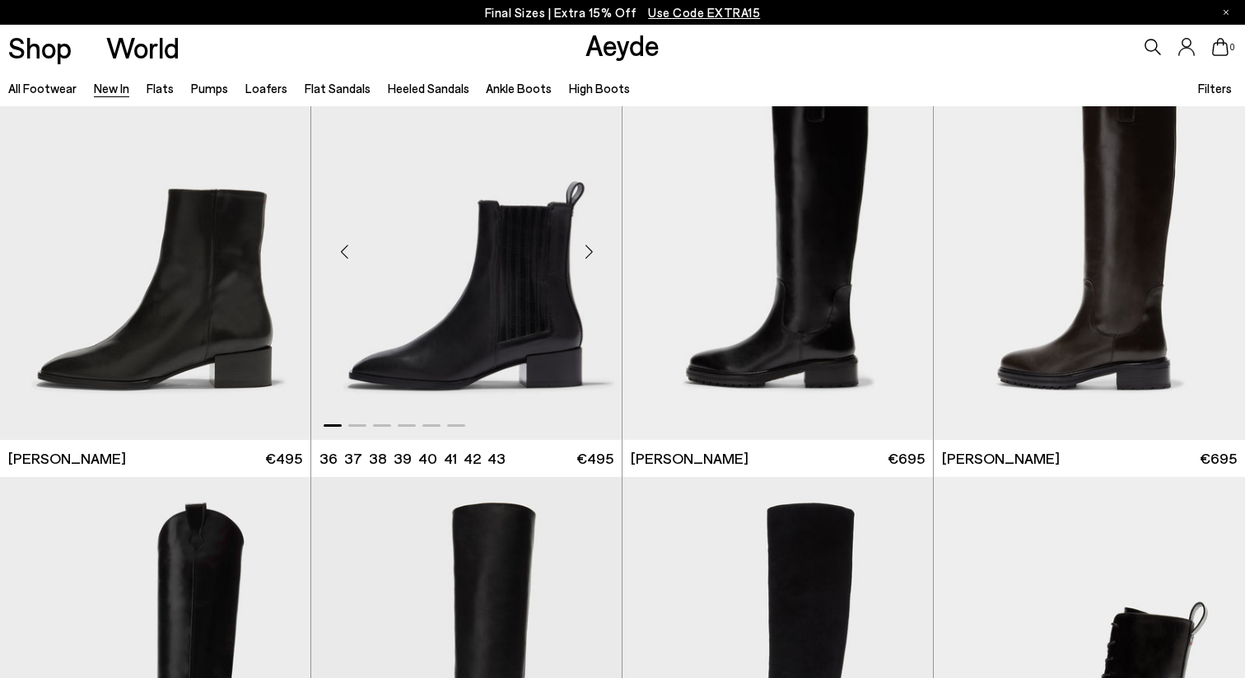
click at [596, 258] on div "Next slide" at bounding box center [588, 250] width 49 height 49
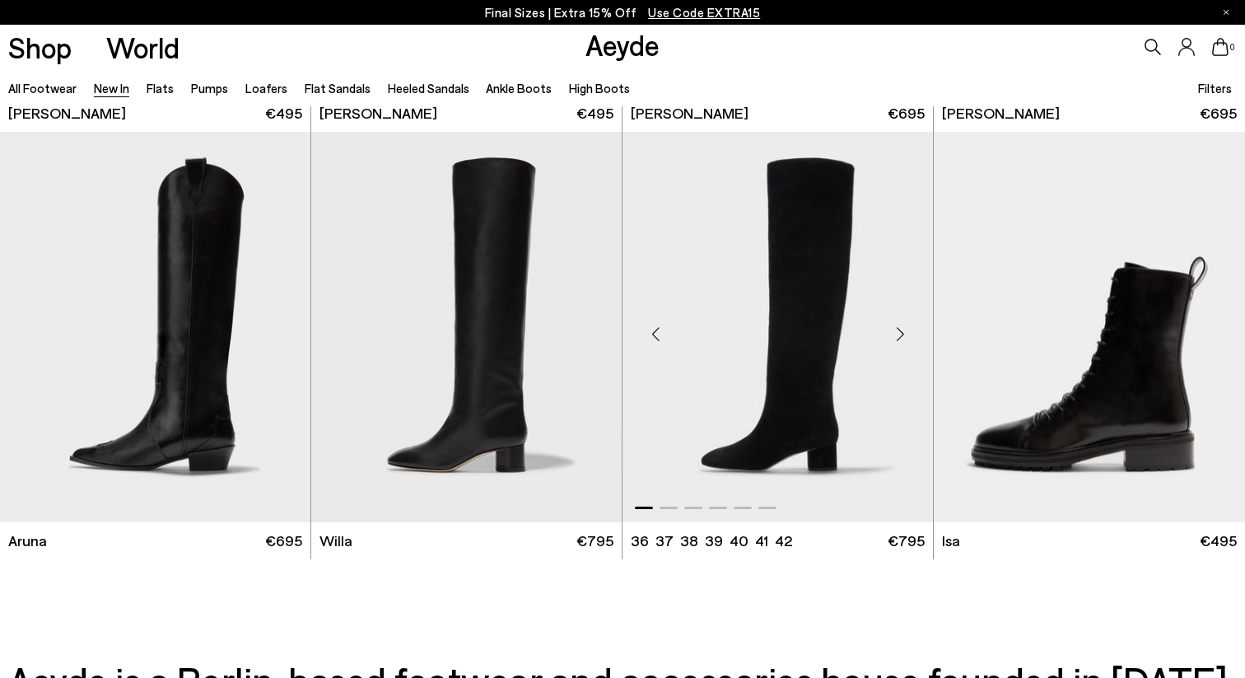
scroll to position [13984, 0]
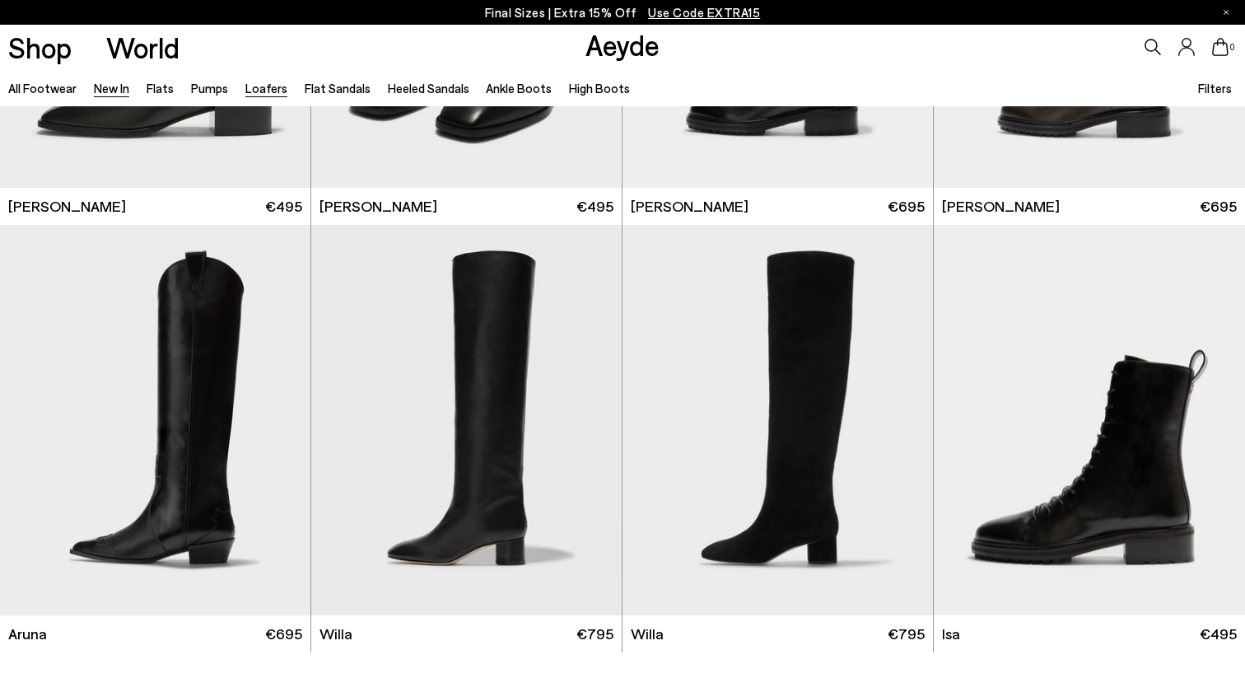
click at [255, 87] on link "Loafers" at bounding box center [266, 88] width 42 height 15
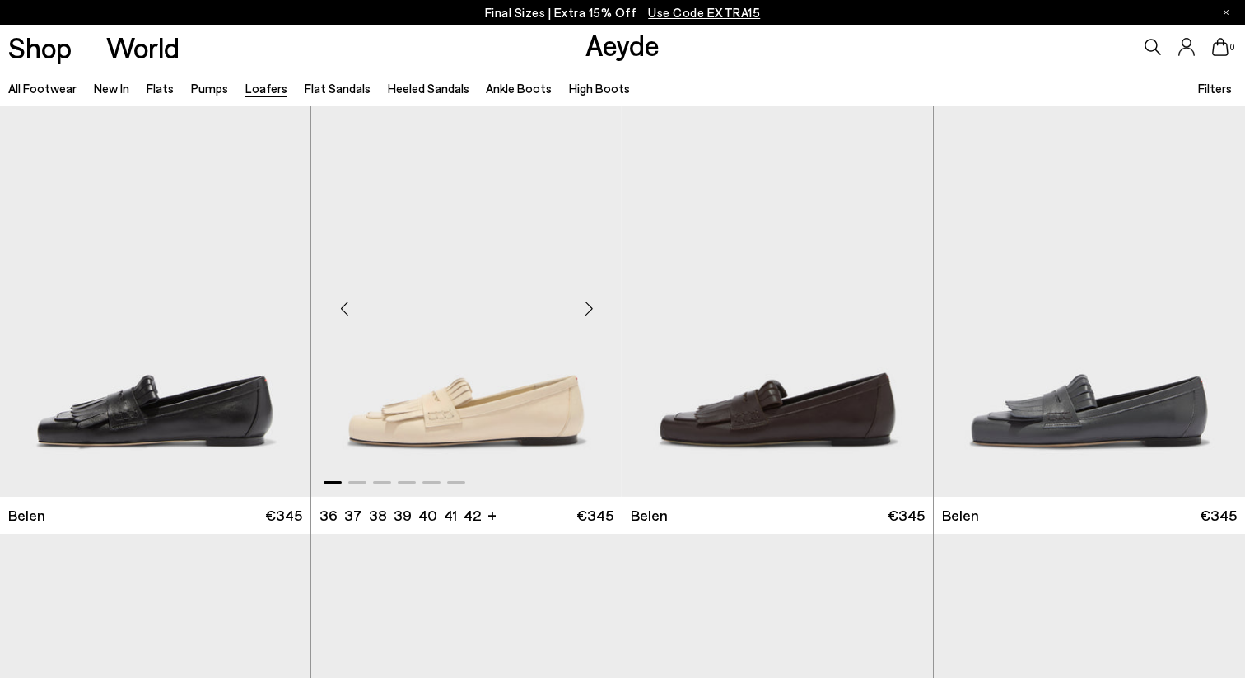
click at [590, 308] on div "Next slide" at bounding box center [588, 307] width 49 height 49
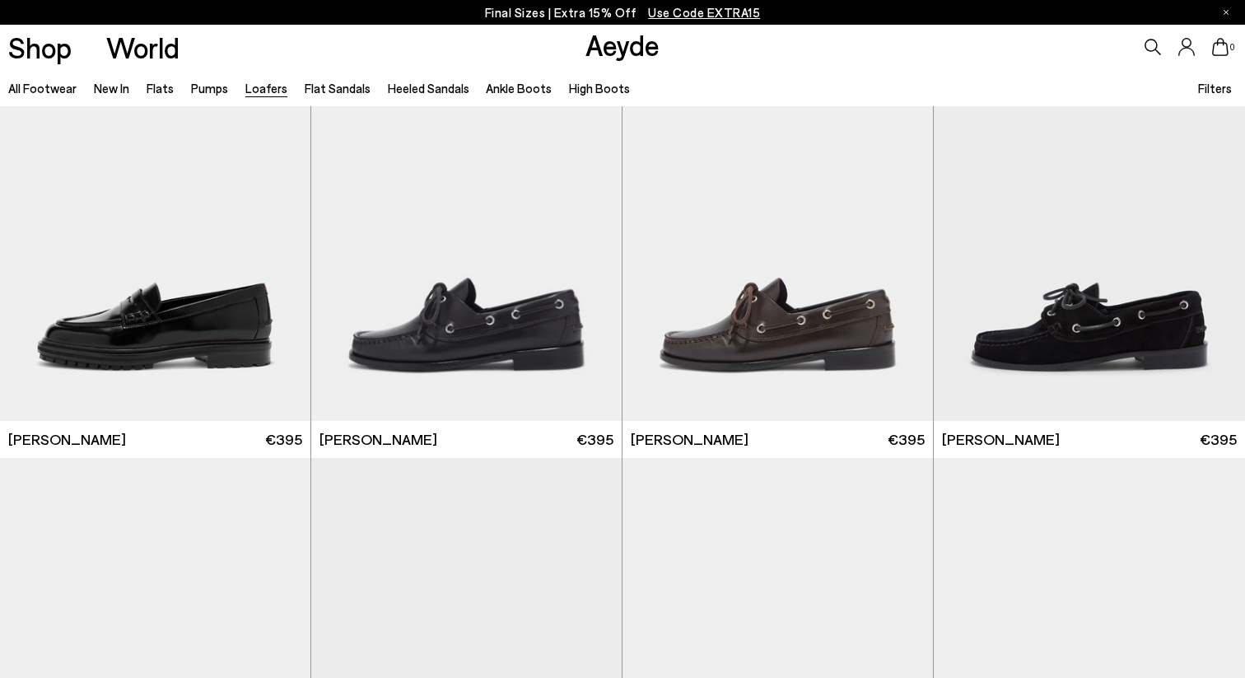
scroll to position [1293, 0]
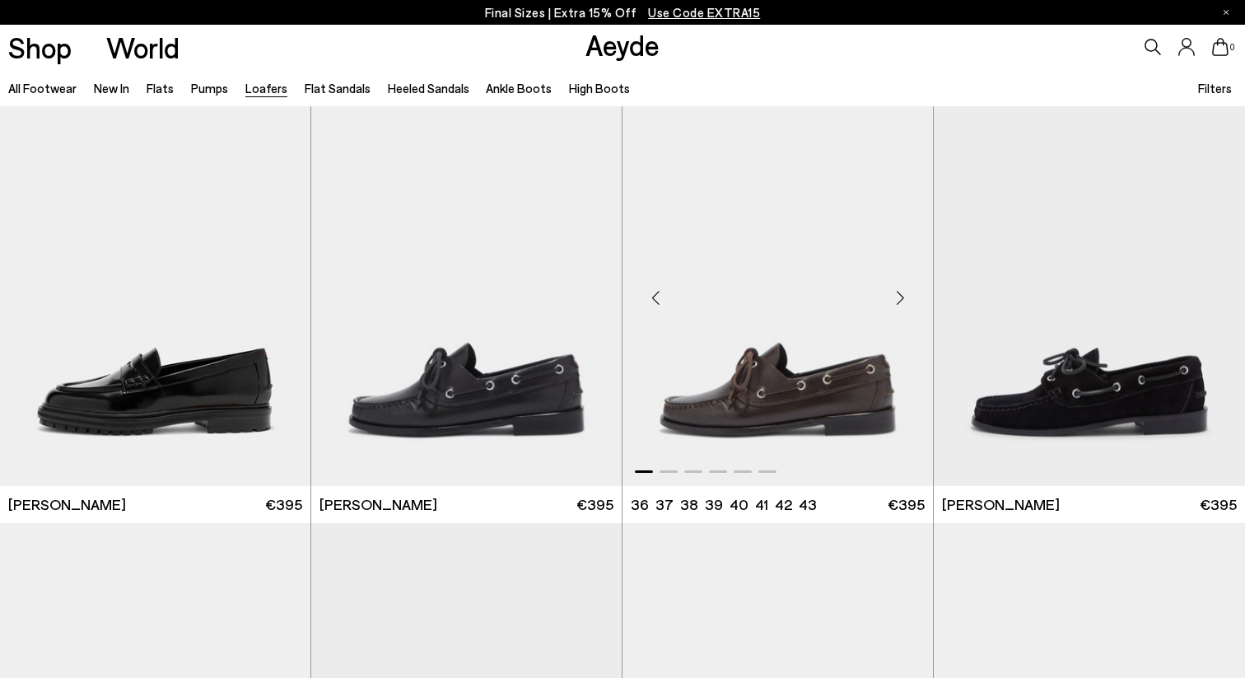
click at [896, 296] on div "Next slide" at bounding box center [899, 297] width 49 height 49
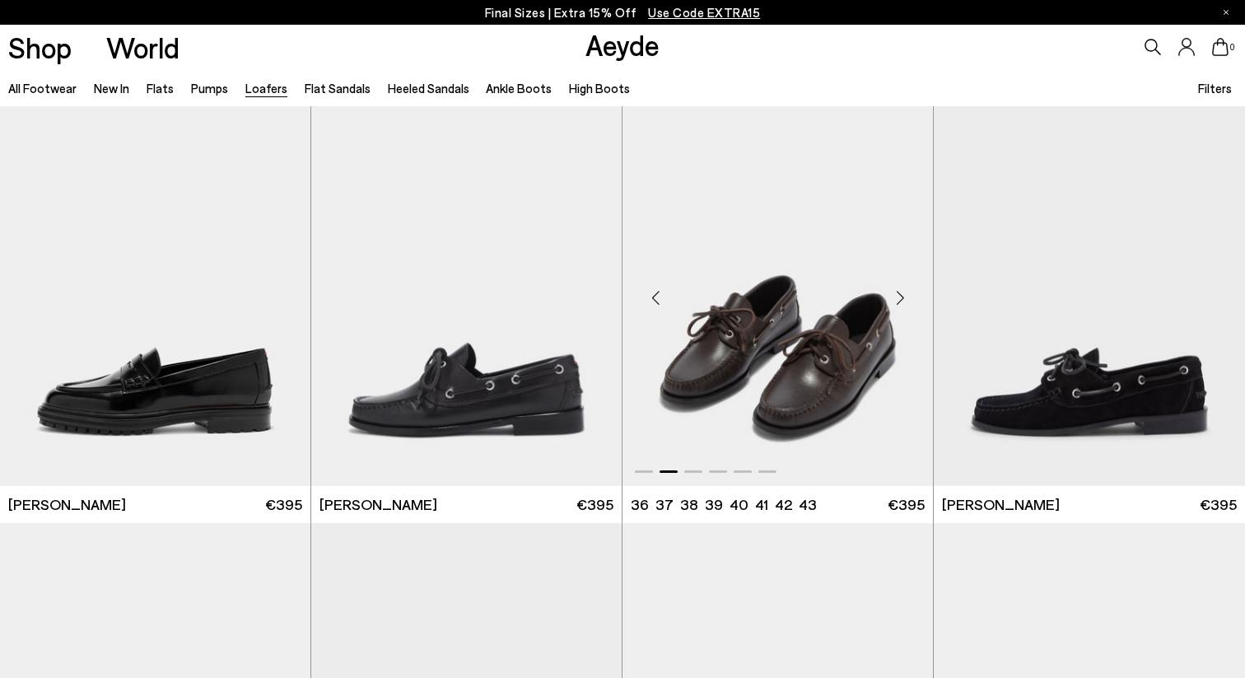
click at [896, 296] on div "Next slide" at bounding box center [899, 297] width 49 height 49
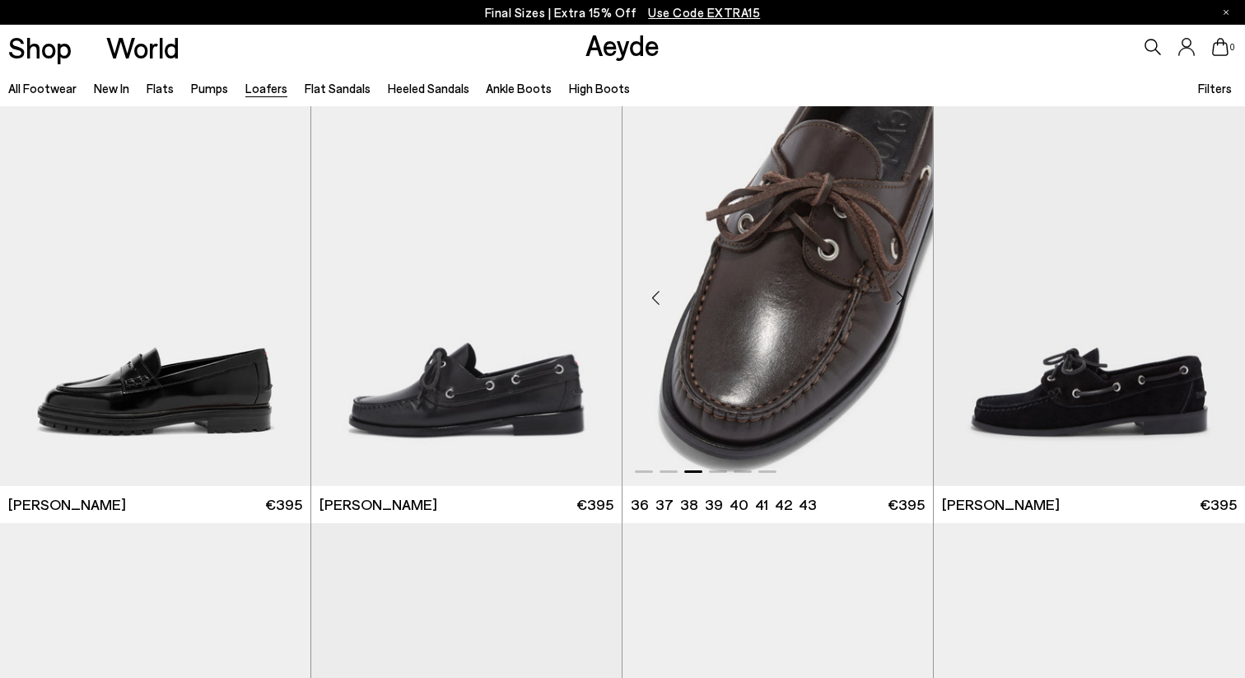
click at [896, 297] on div "Next slide" at bounding box center [899, 297] width 49 height 49
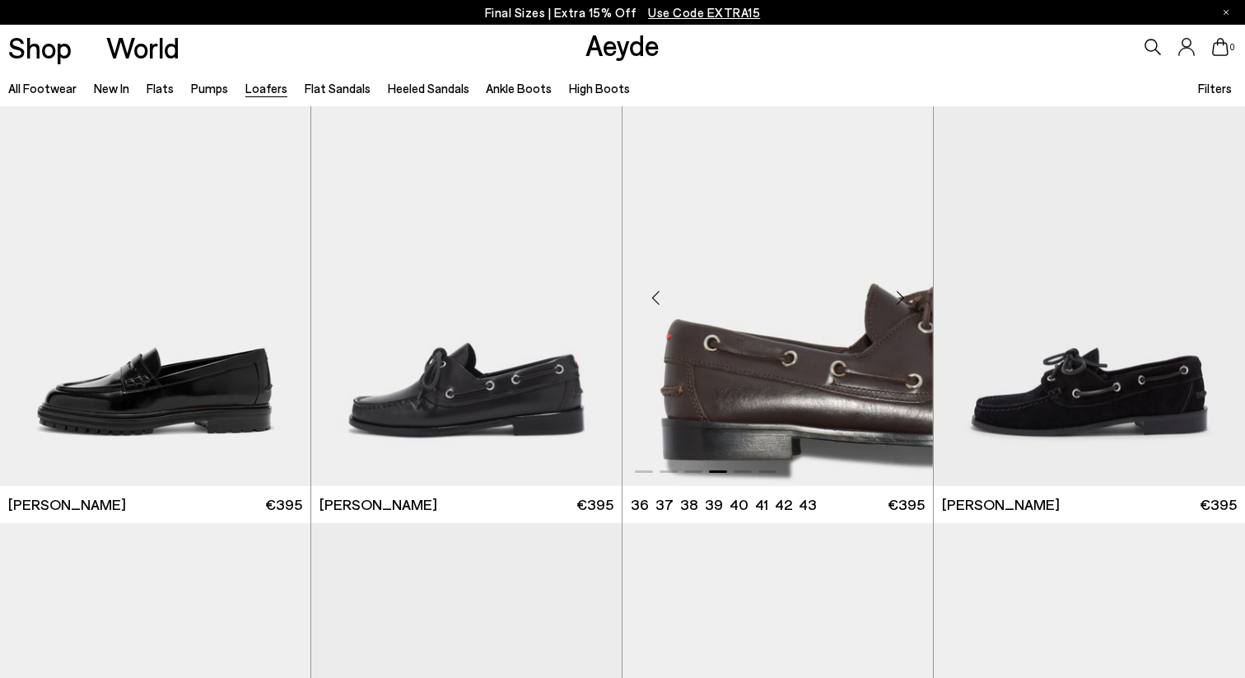
click at [897, 297] on div "Next slide" at bounding box center [899, 297] width 49 height 49
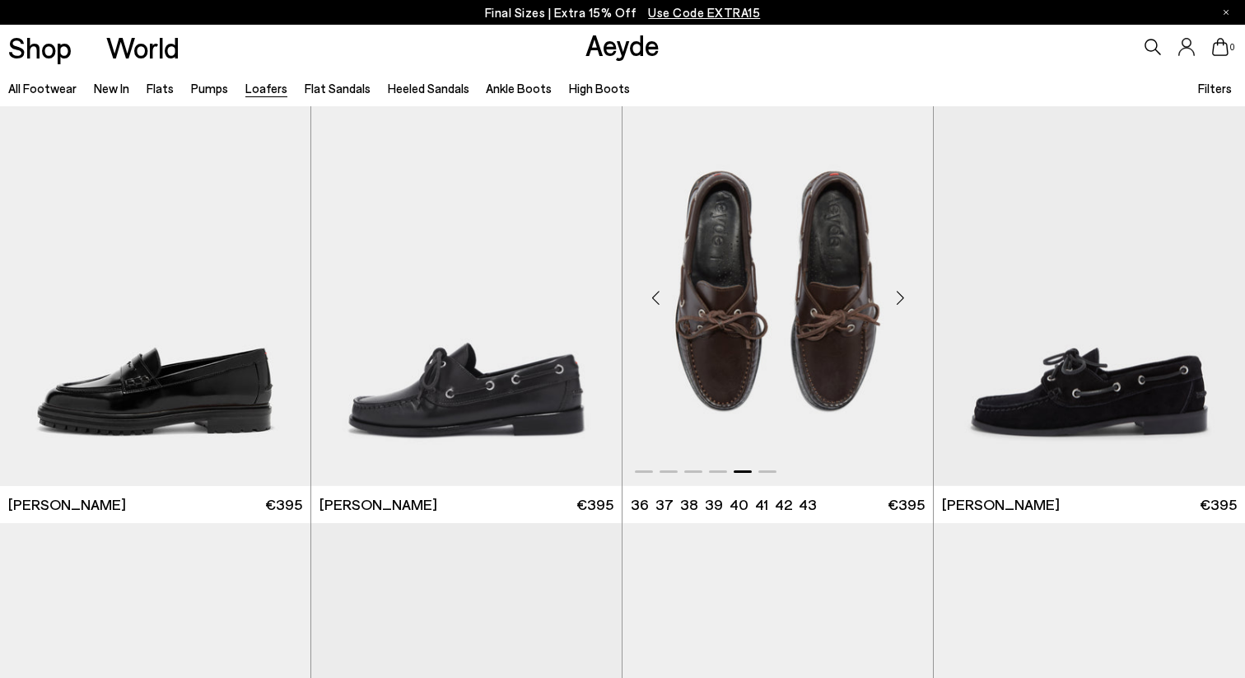
click at [897, 297] on div "Next slide" at bounding box center [899, 297] width 49 height 49
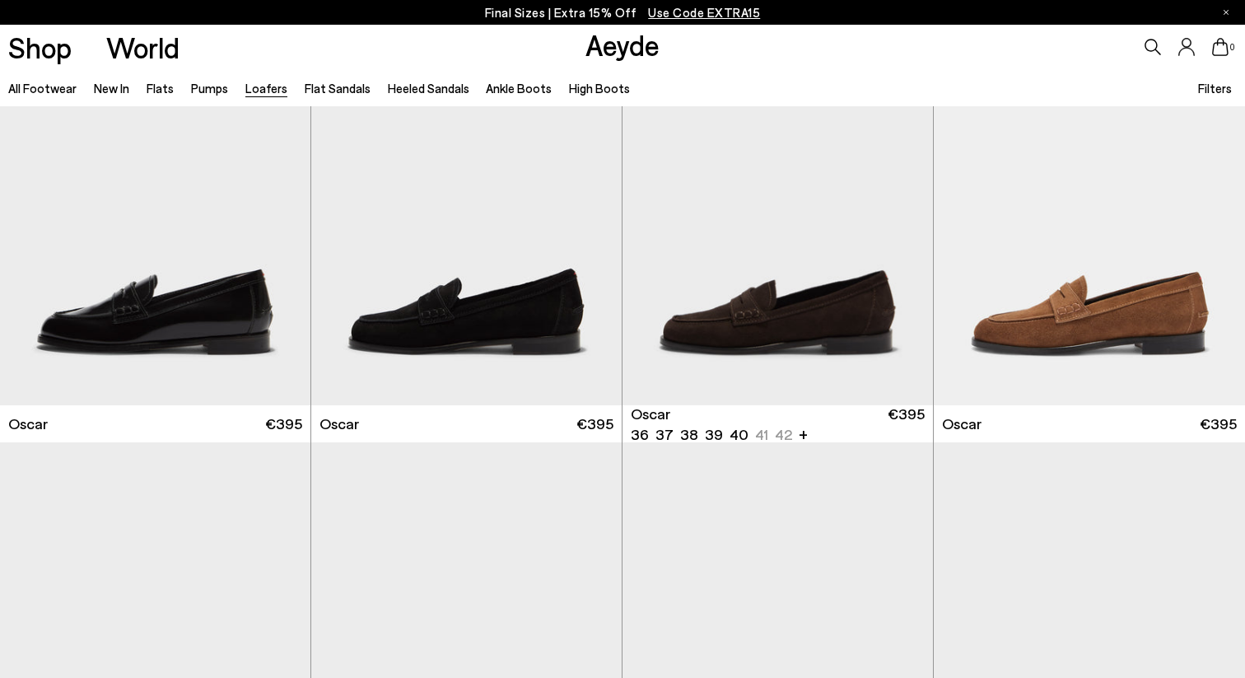
scroll to position [2709, 0]
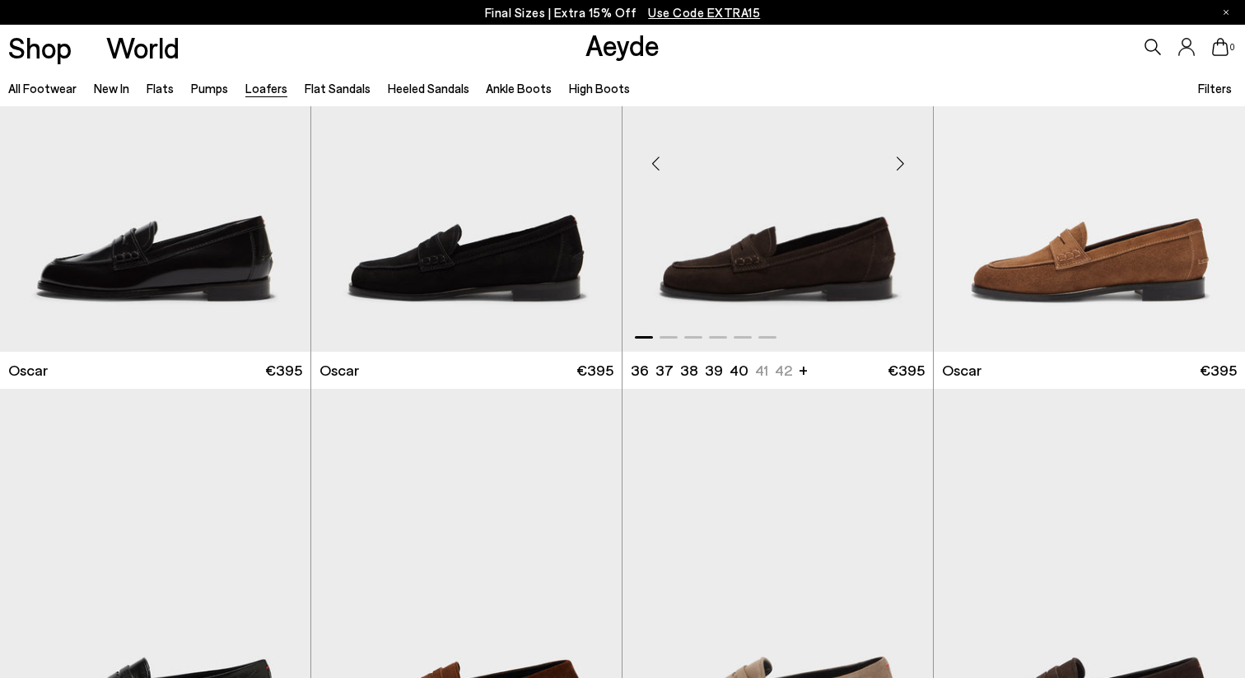
click at [901, 169] on div "Next slide" at bounding box center [899, 162] width 49 height 49
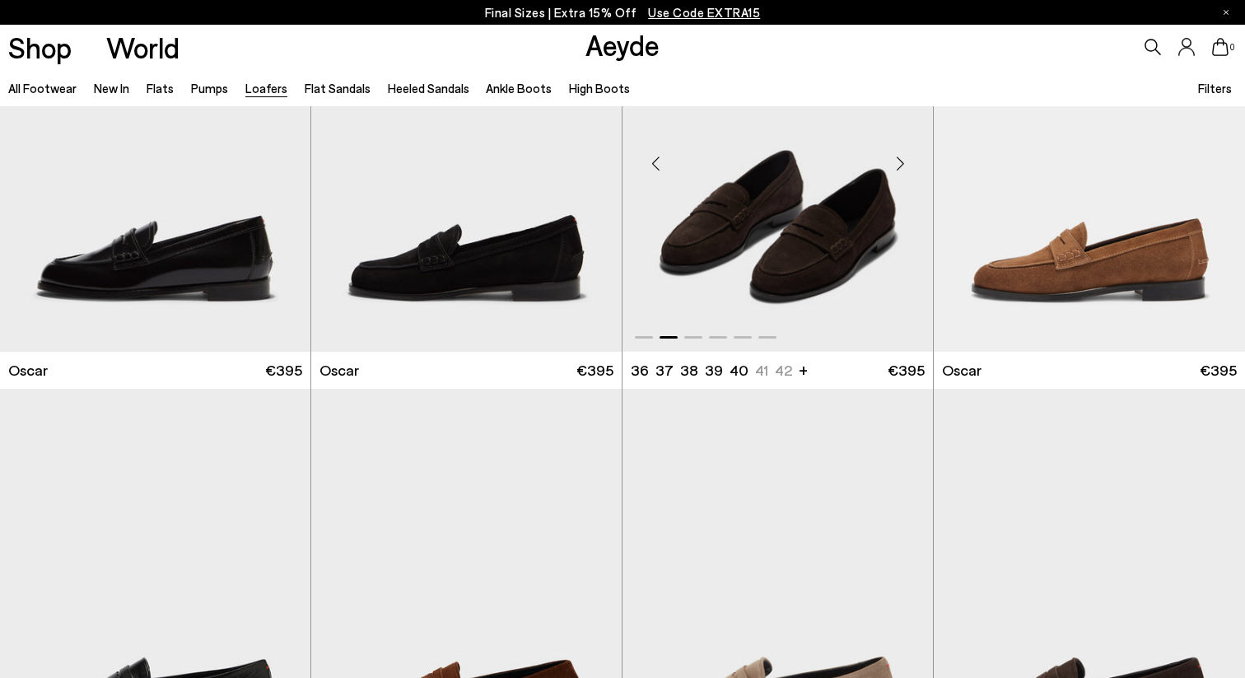
click at [902, 169] on div "Next slide" at bounding box center [899, 162] width 49 height 49
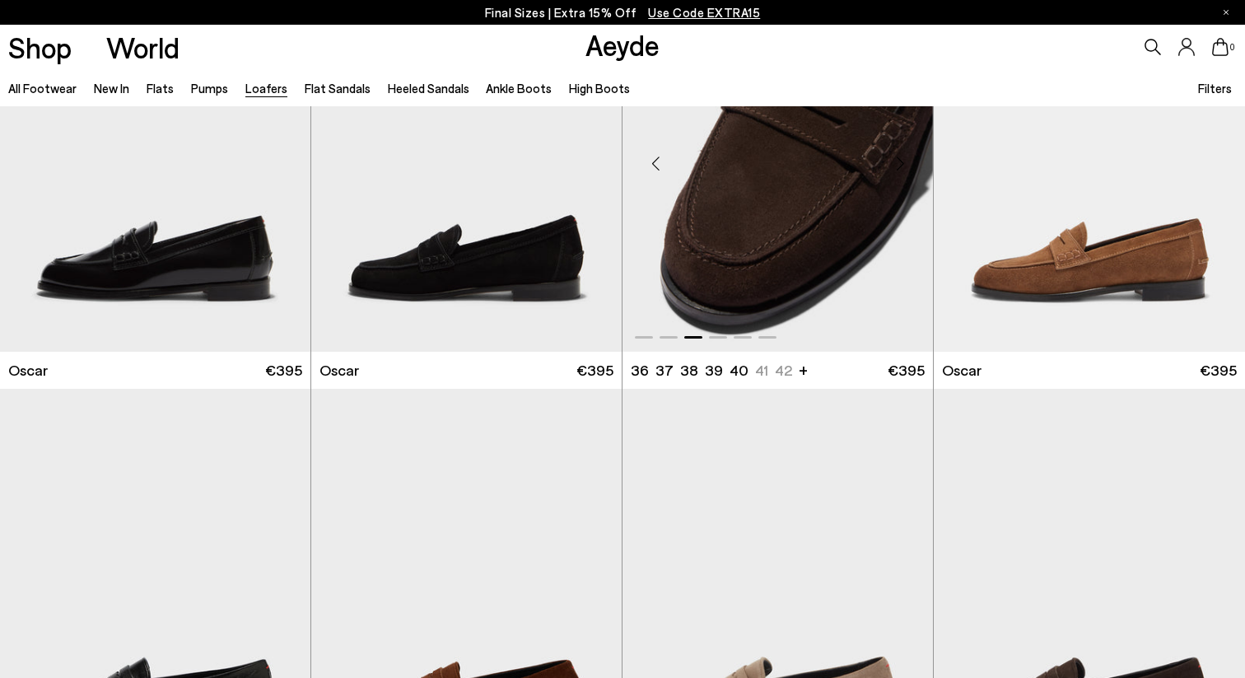
click at [902, 170] on div "Next slide" at bounding box center [899, 162] width 49 height 49
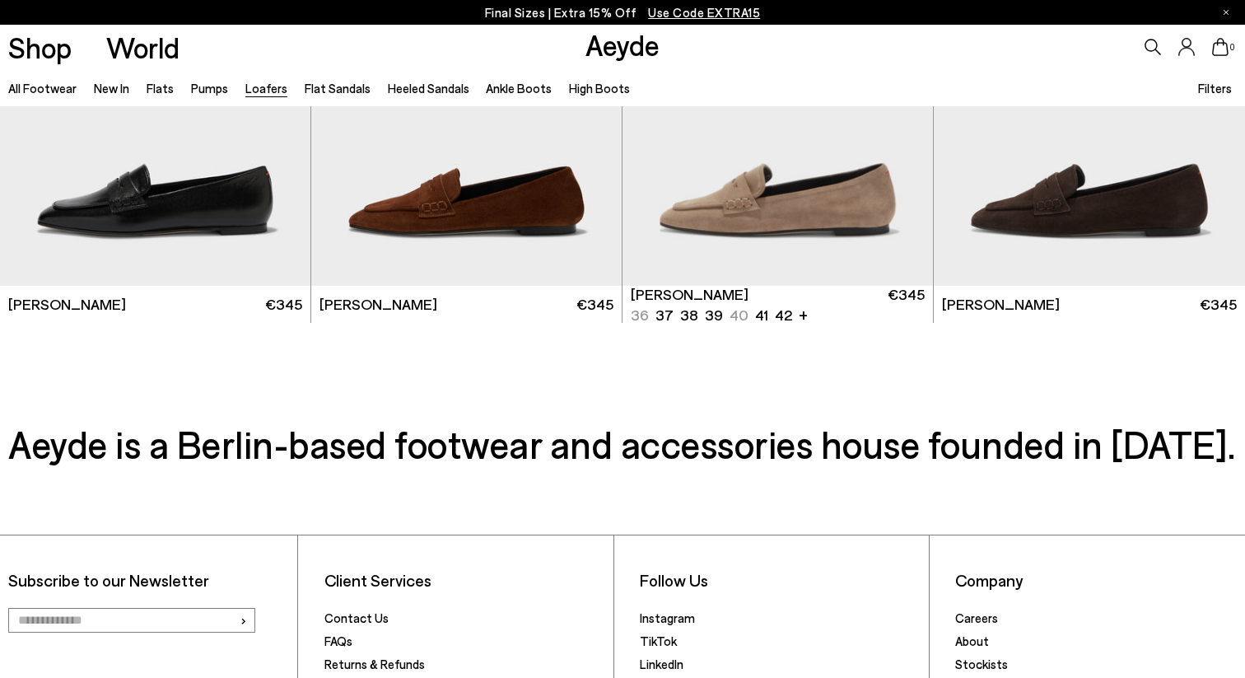
scroll to position [3393, 0]
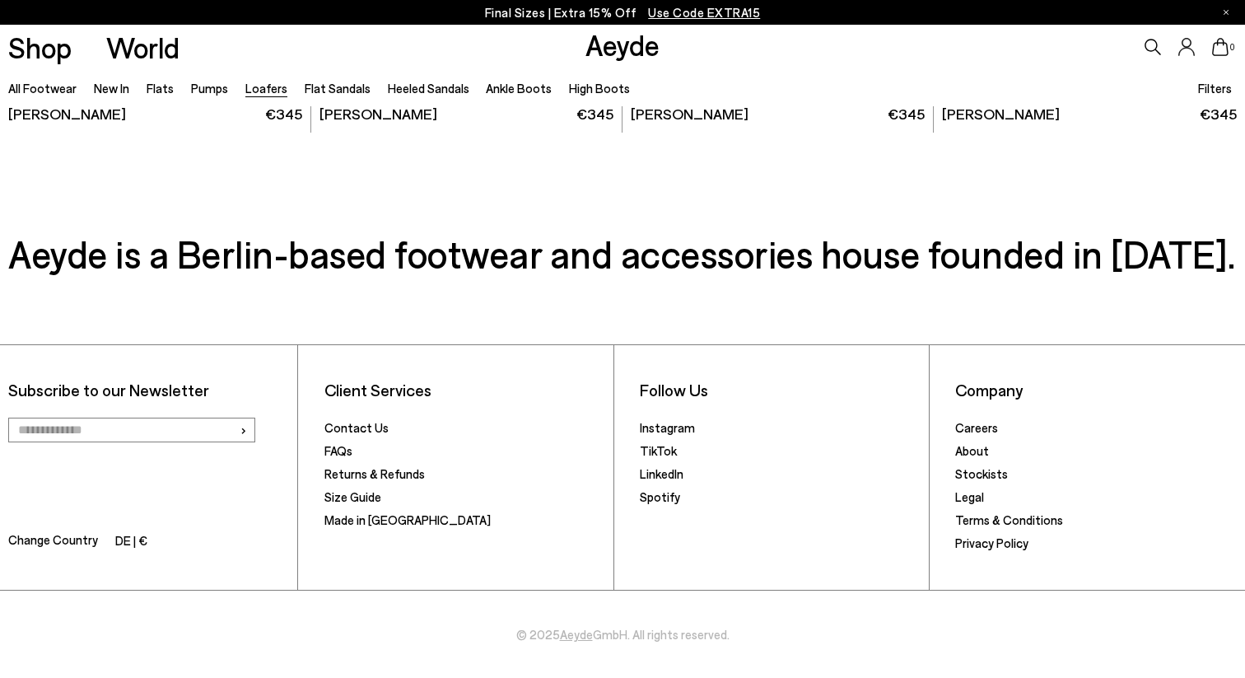
click at [724, 16] on span "Use Code EXTRA15" at bounding box center [704, 12] width 112 height 15
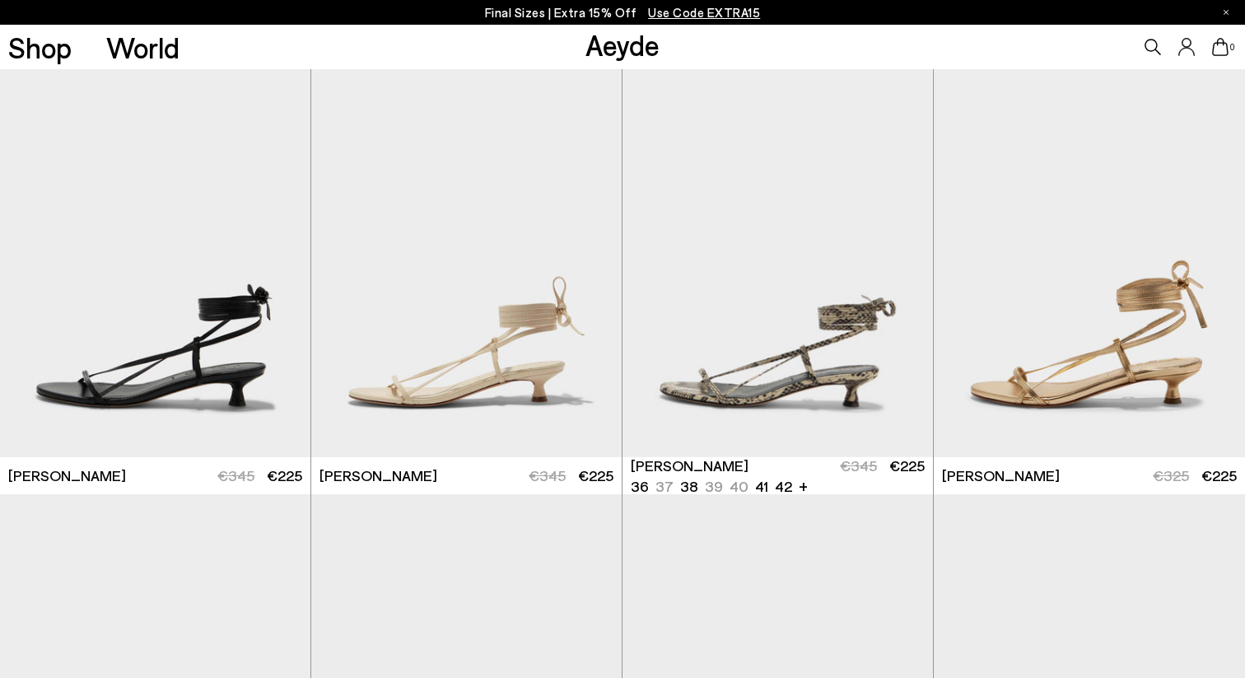
scroll to position [431, 0]
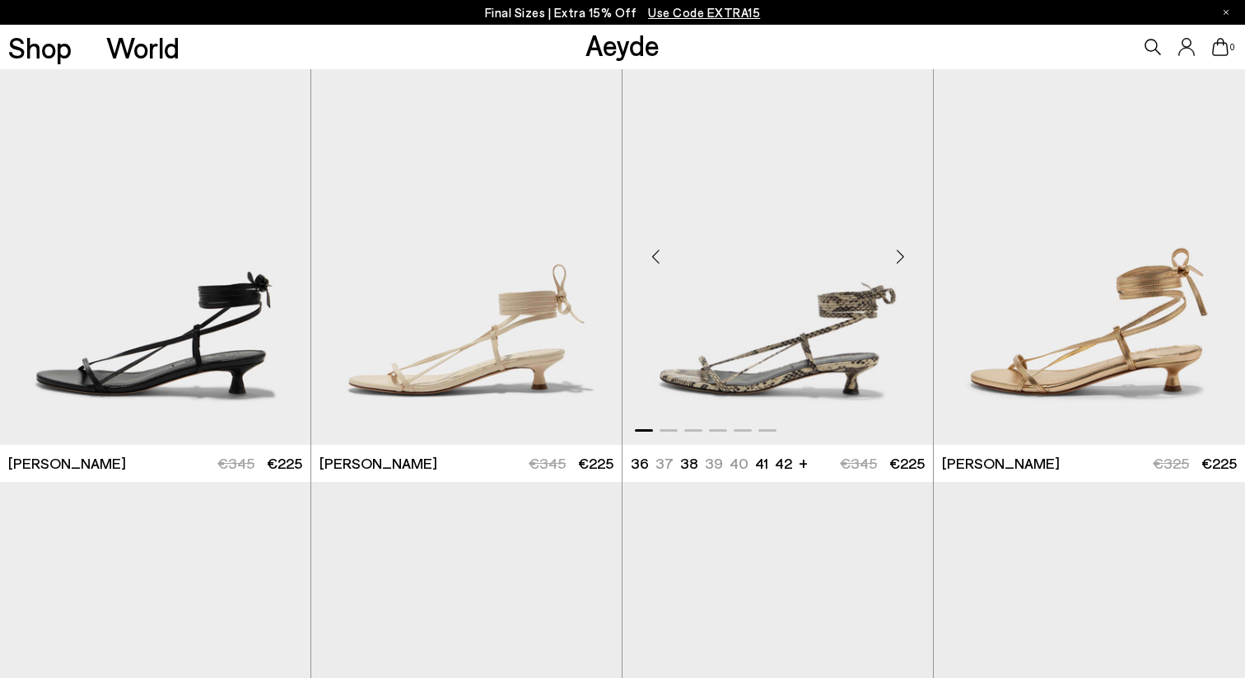
click at [896, 256] on div "Next slide" at bounding box center [899, 255] width 49 height 49
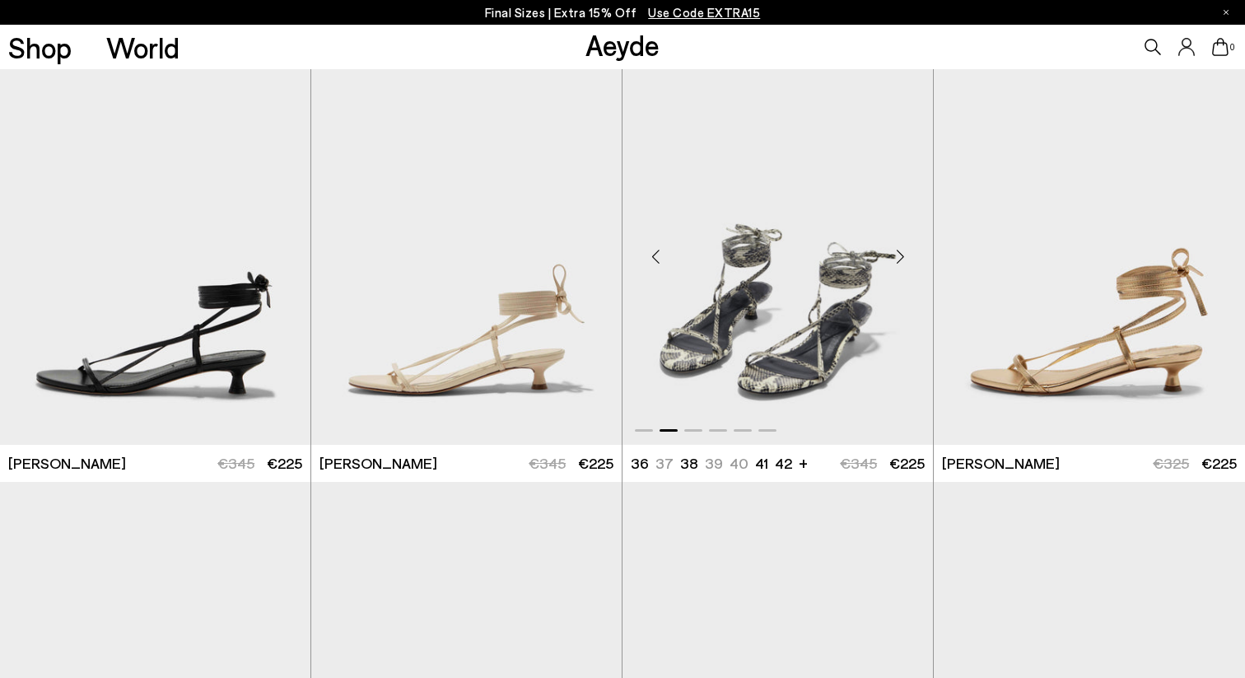
click at [896, 256] on div "Next slide" at bounding box center [899, 255] width 49 height 49
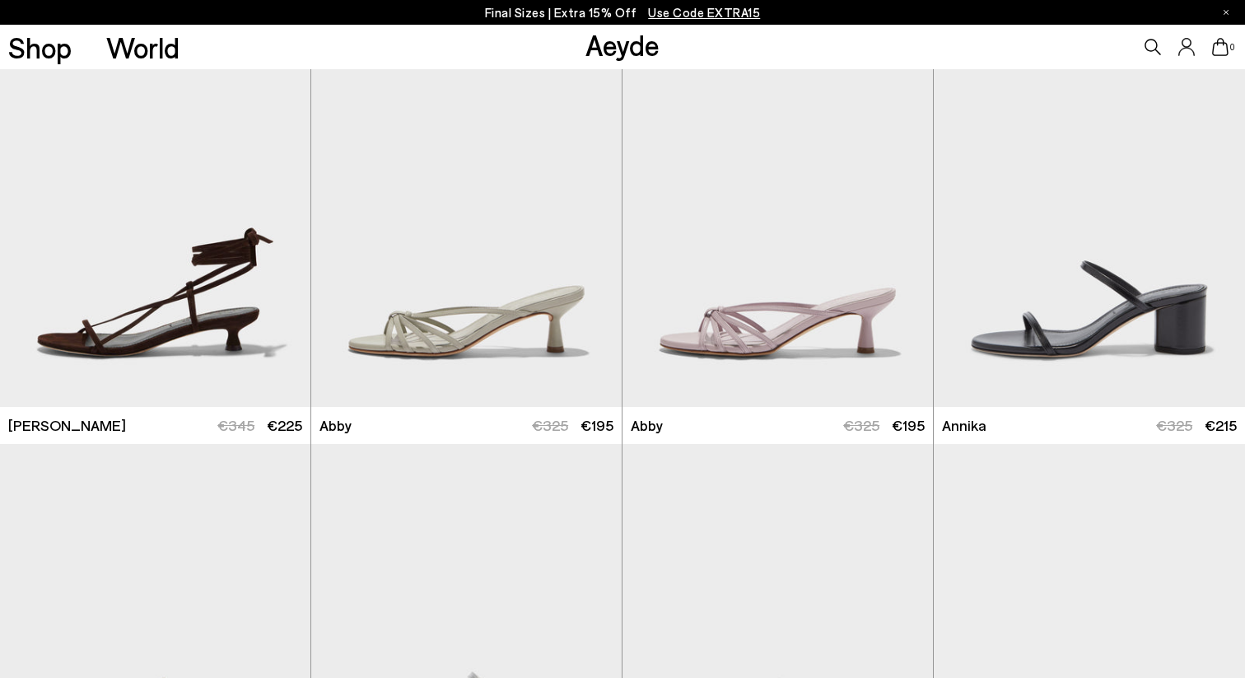
scroll to position [970, 0]
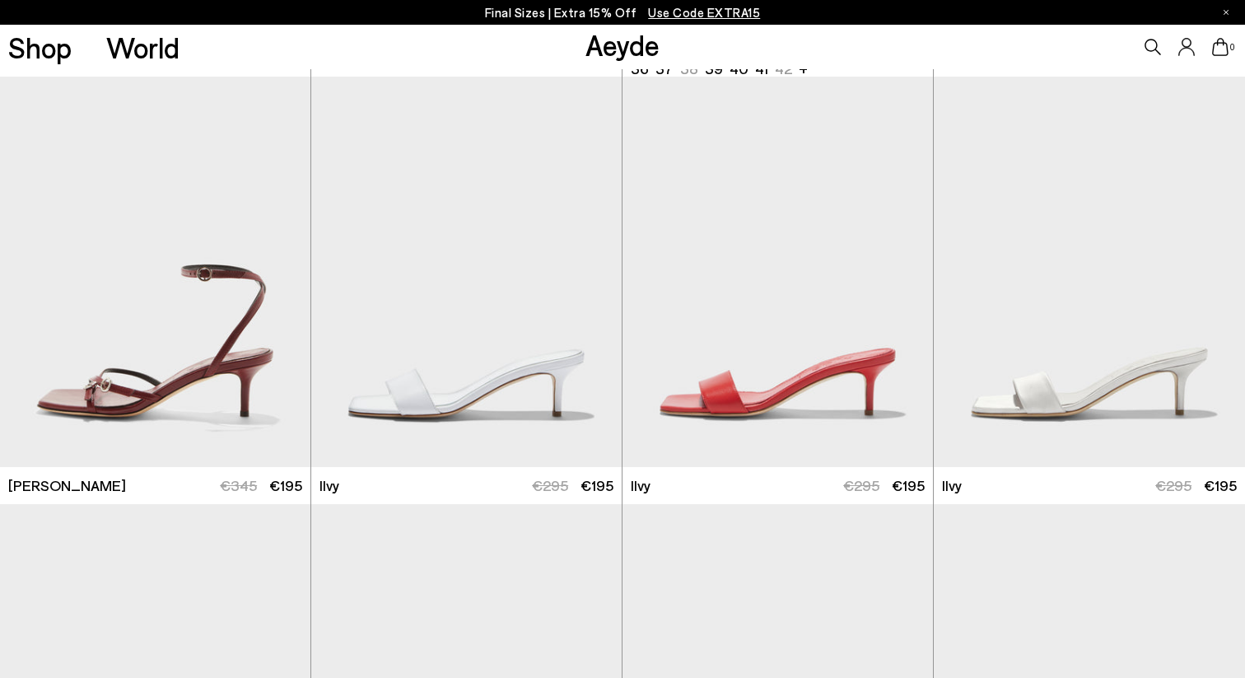
scroll to position [2190, 0]
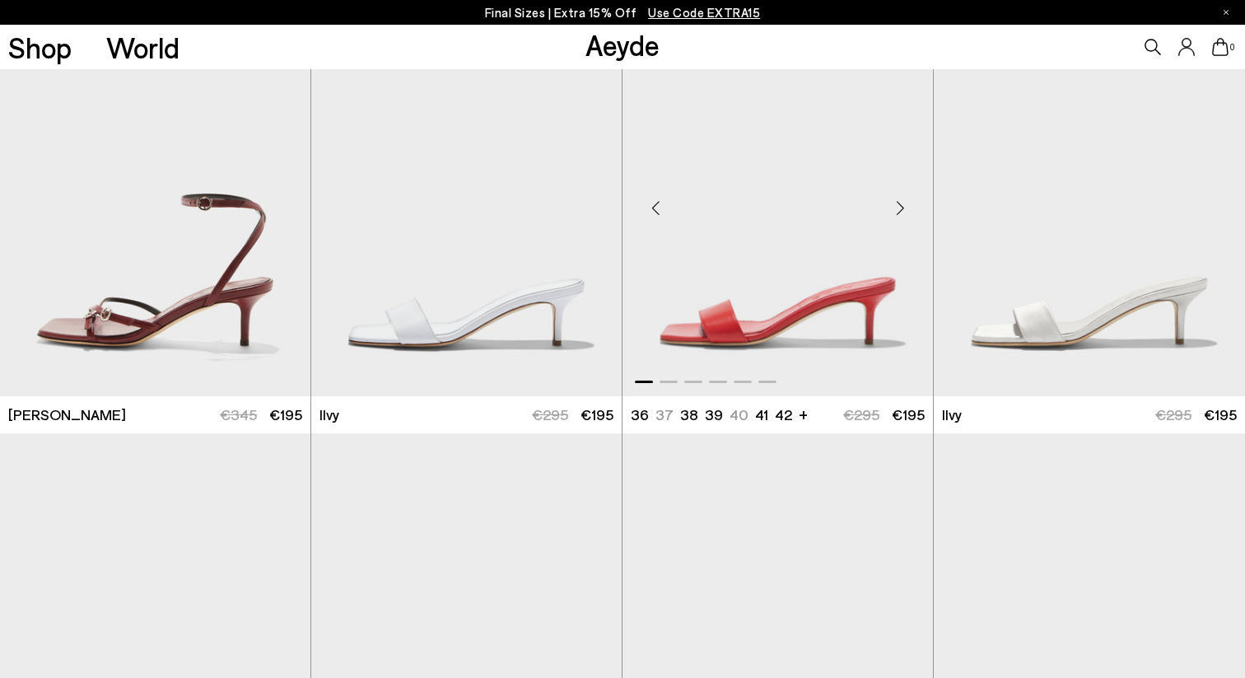
click at [897, 208] on div "Next slide" at bounding box center [899, 207] width 49 height 49
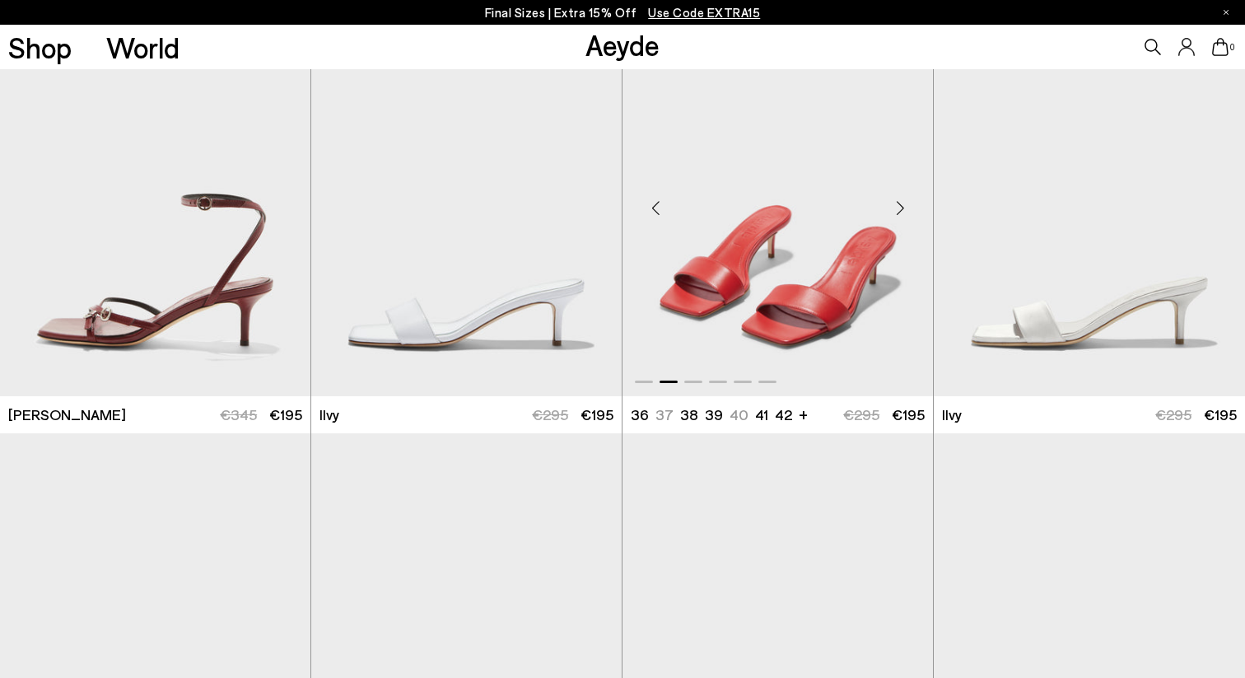
click at [897, 208] on div "Next slide" at bounding box center [899, 207] width 49 height 49
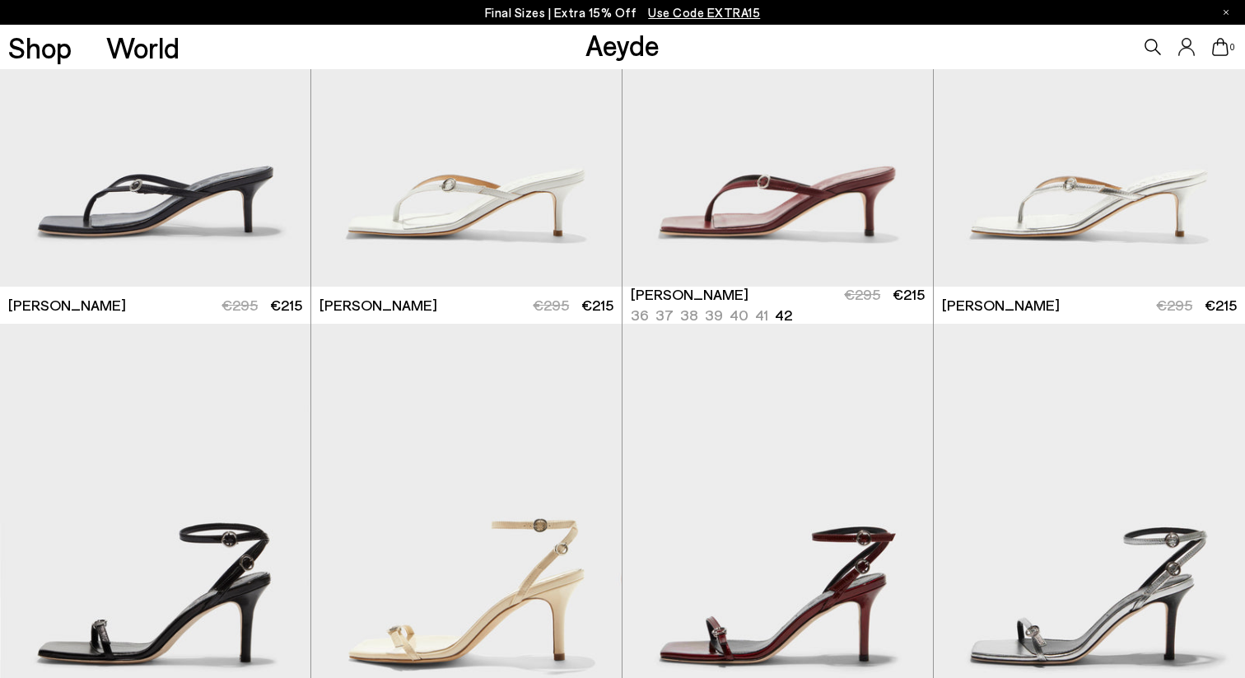
scroll to position [2735, 0]
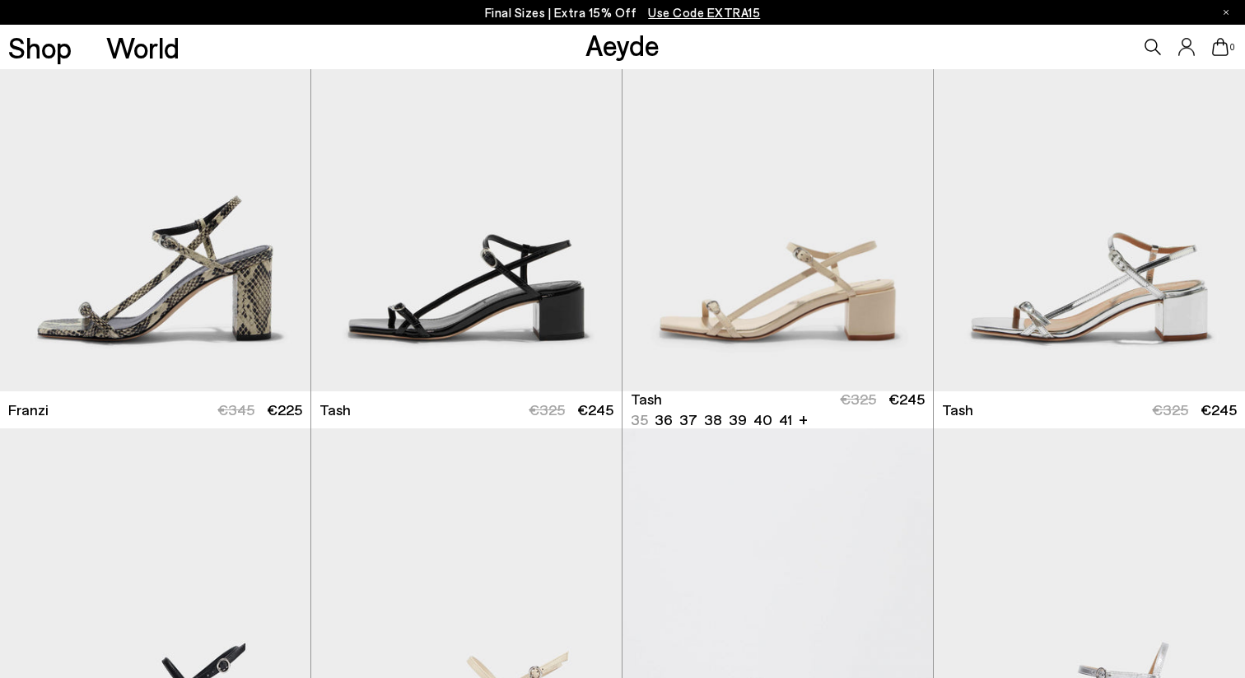
scroll to position [4764, 0]
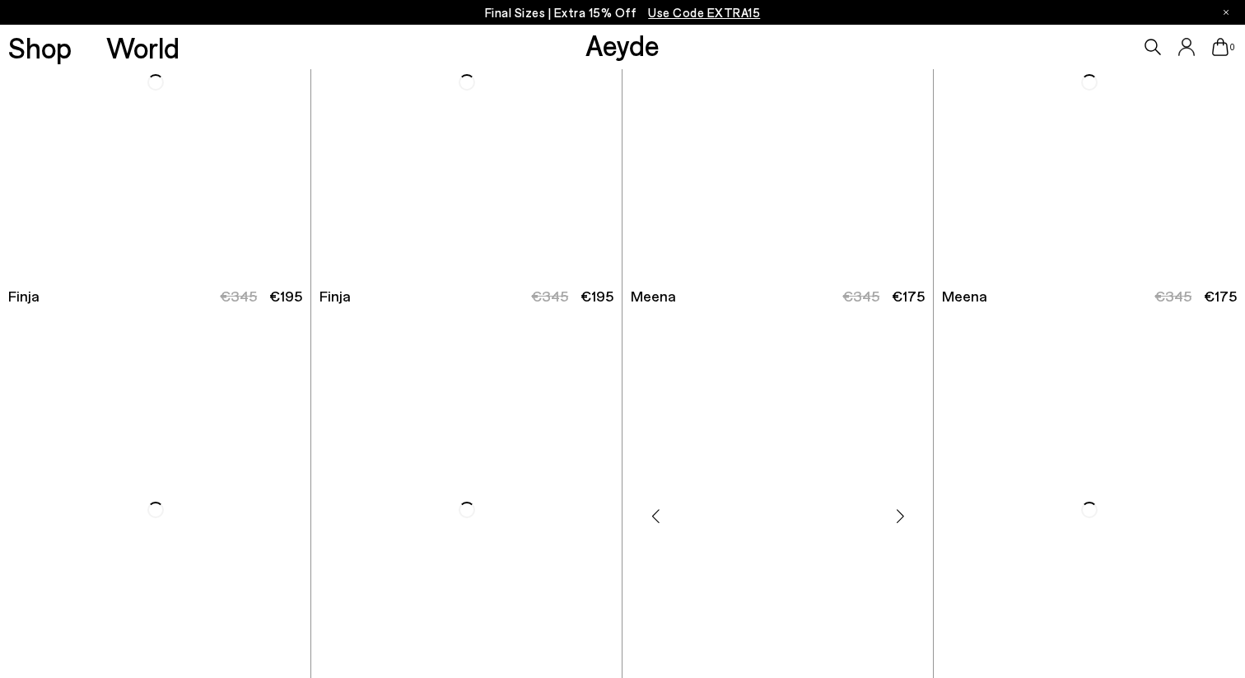
scroll to position [9112, 0]
